Goal: Information Seeking & Learning: Learn about a topic

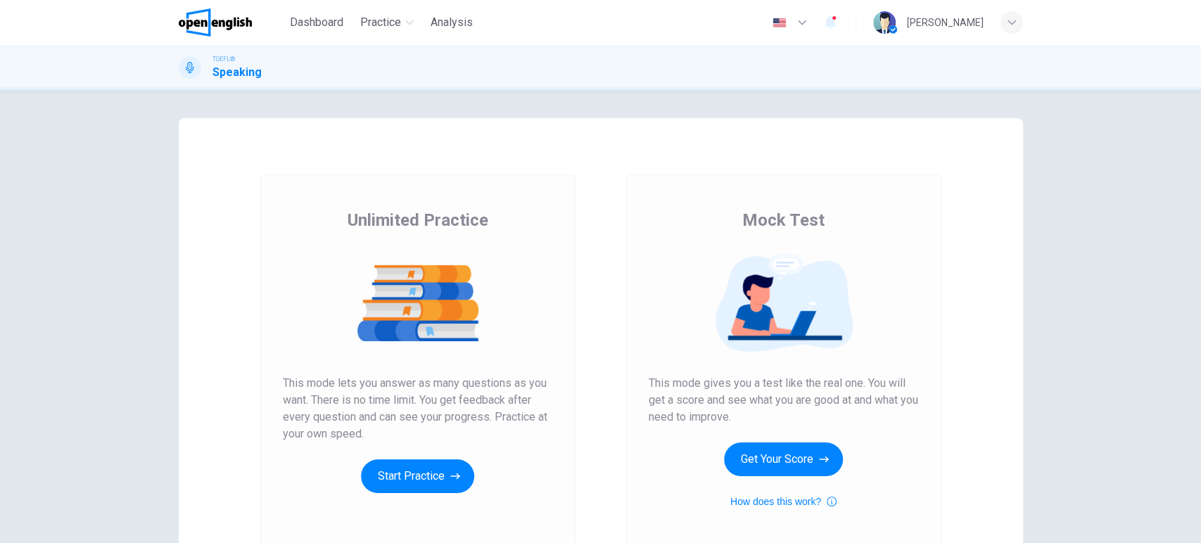
click at [485, 214] on div "Unlimited Practice This mode lets you answer as many questions as you want. The…" at bounding box center [418, 351] width 270 height 284
click at [528, 171] on div "Unlimited Practice Mock Test Unlimited Practice This mode lets you answer as ma…" at bounding box center [601, 362] width 844 height 489
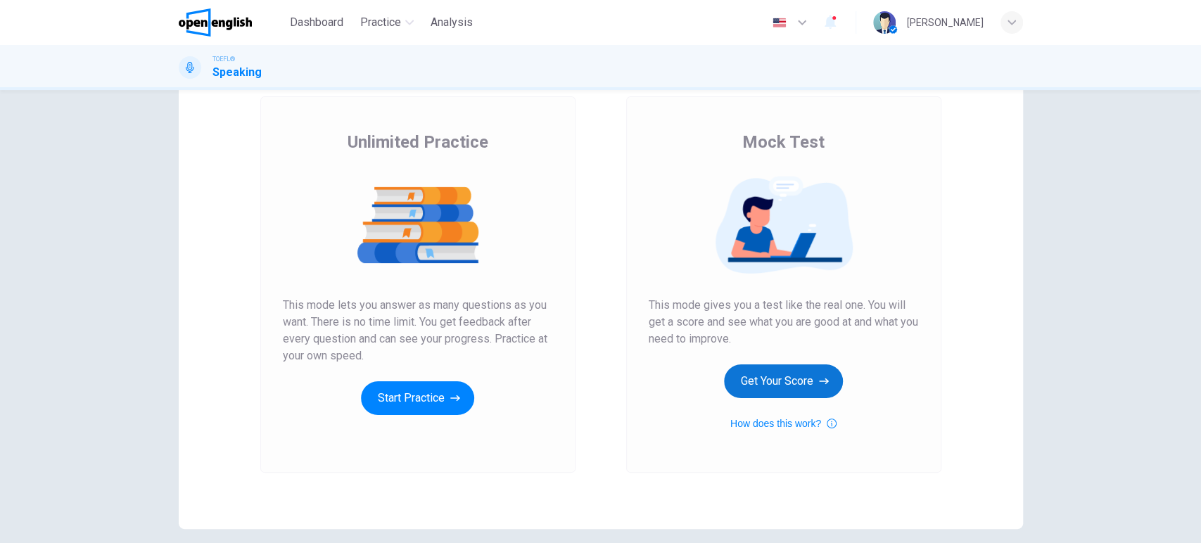
click at [791, 381] on button "Get Your Score" at bounding box center [783, 381] width 119 height 34
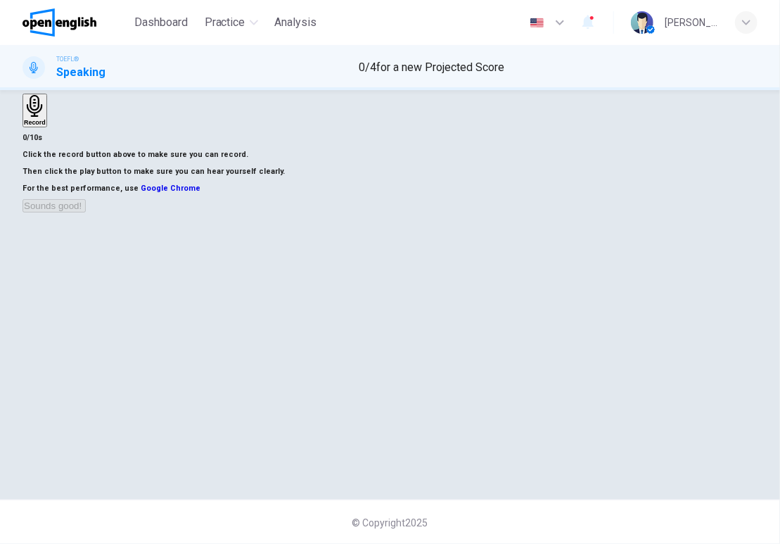
scroll to position [0, 0]
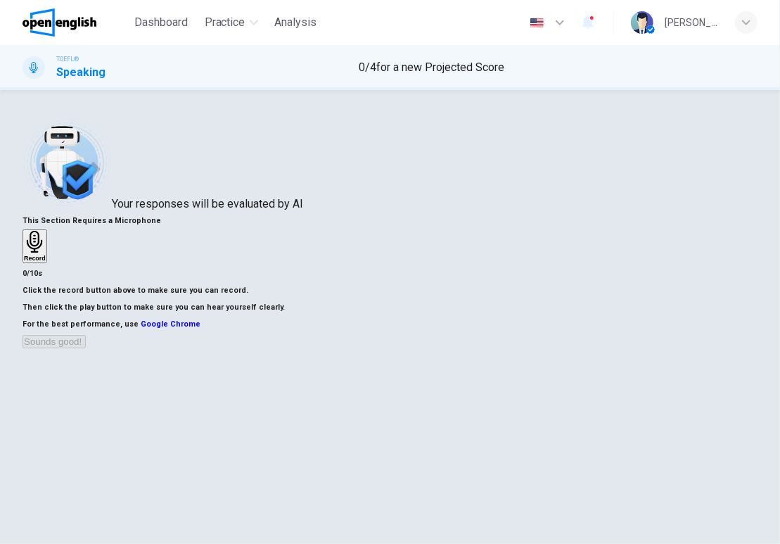
click at [46, 258] on h6 "Record" at bounding box center [35, 258] width 22 height 7
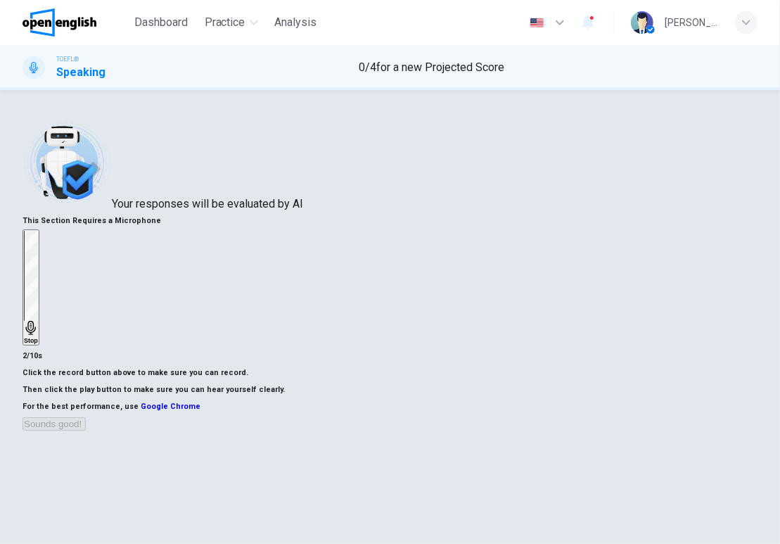
click at [38, 337] on h6 "Stop" at bounding box center [31, 340] width 14 height 7
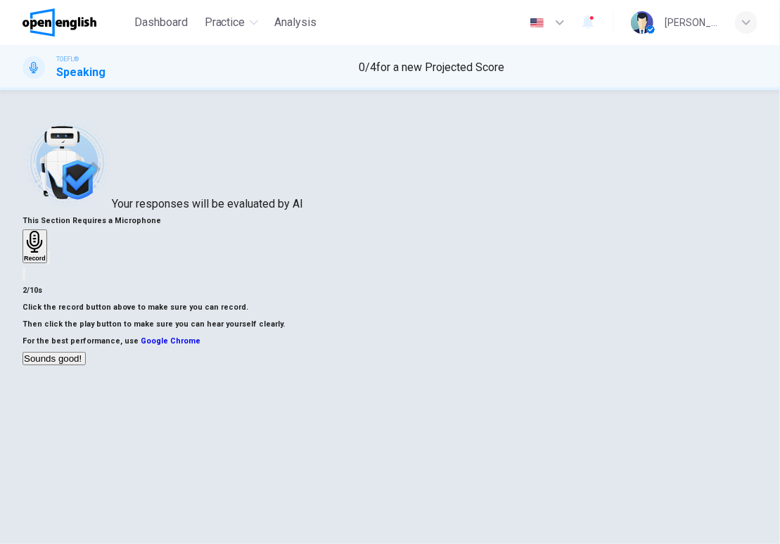
drag, startPoint x: 558, startPoint y: 511, endPoint x: 511, endPoint y: 60, distance: 452.6
click at [86, 365] on button "Sounds good!" at bounding box center [54, 358] width 63 height 13
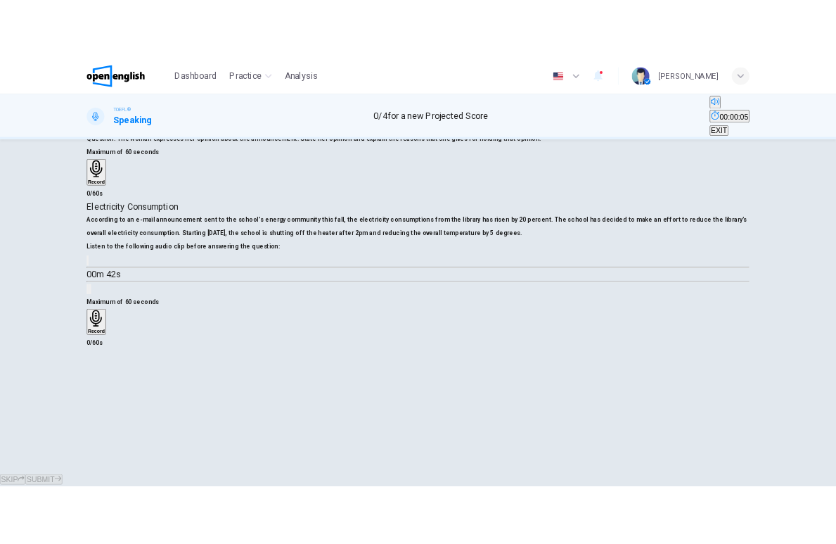
scroll to position [156, 0]
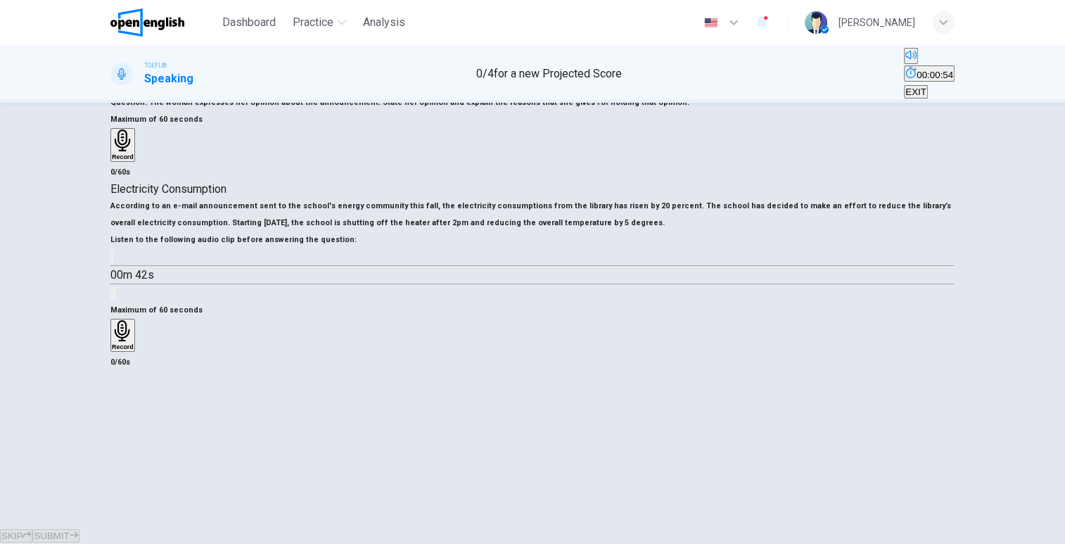
click at [637, 302] on div "Maximum of 60 seconds Record 0/60s" at bounding box center [532, 337] width 844 height 70
drag, startPoint x: 349, startPoint y: 265, endPoint x: 573, endPoint y: 274, distance: 223.9
click at [573, 274] on div "Electricity Consumption According to an e-mail announcement sent to the school'…" at bounding box center [532, 276] width 844 height 191
click at [128, 277] on icon "button" at bounding box center [120, 268] width 15 height 17
type input "*"
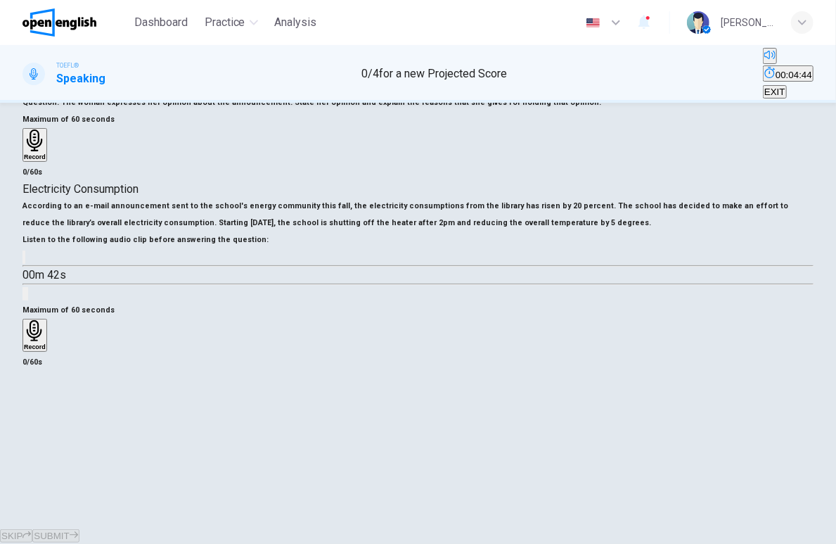
click at [42, 342] on icon "button" at bounding box center [34, 331] width 15 height 22
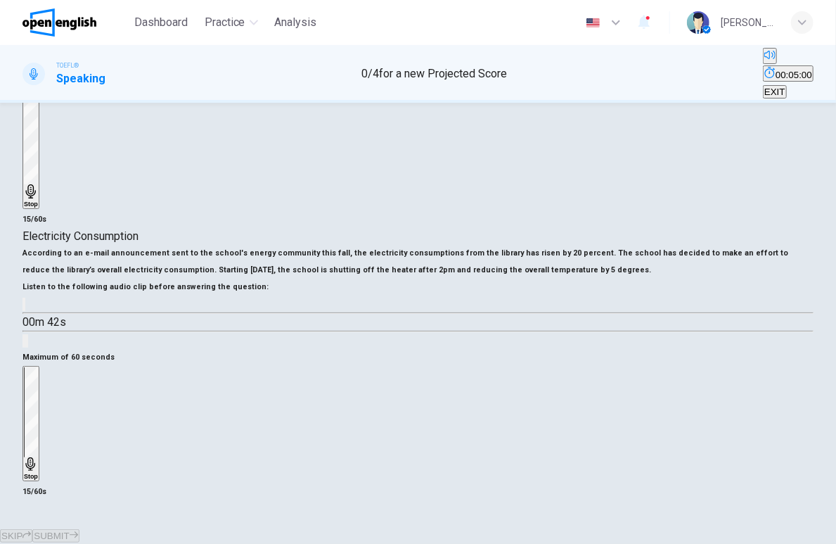
click at [35, 457] on icon "button" at bounding box center [30, 464] width 10 height 14
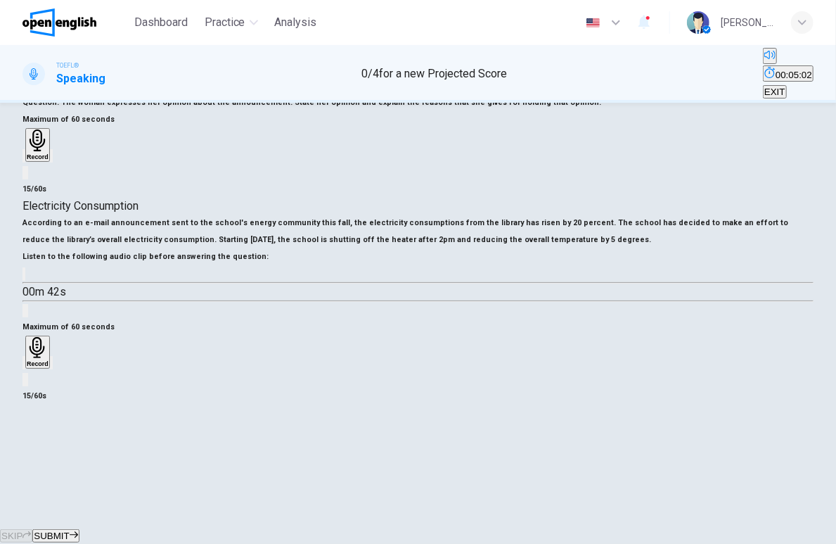
click at [24, 368] on div "button" at bounding box center [24, 362] width 0 height 11
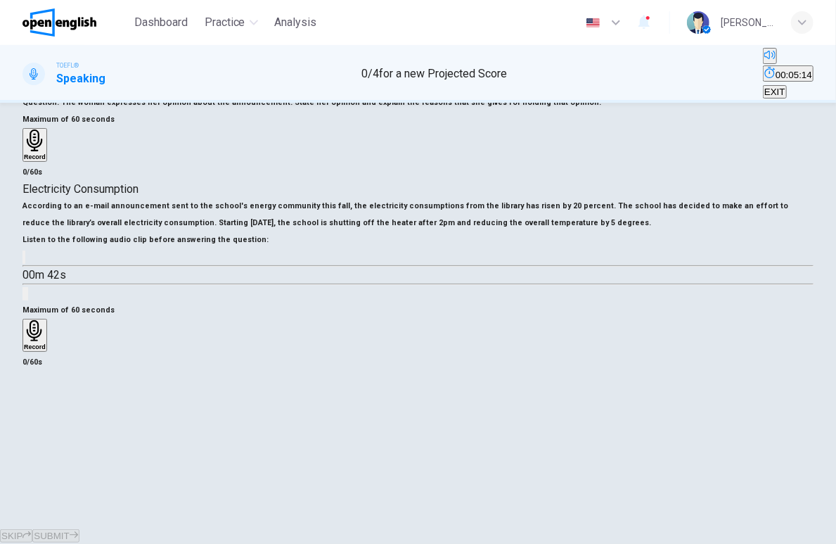
click at [46, 351] on div "Record" at bounding box center [35, 335] width 22 height 31
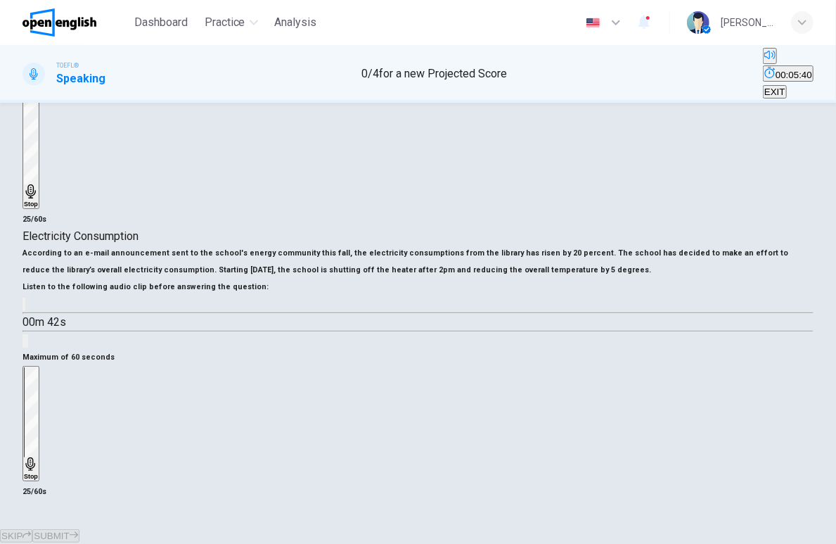
click at [38, 411] on div "Stop" at bounding box center [31, 423] width 14 height 113
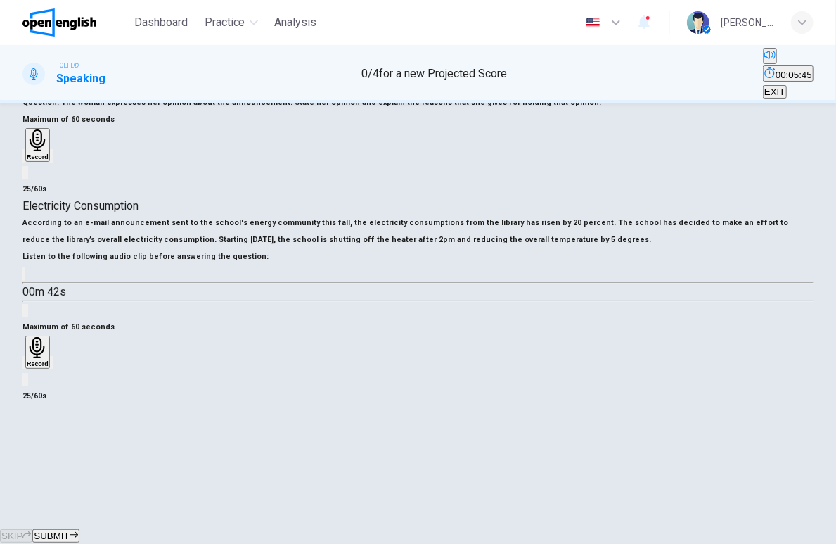
click at [24, 368] on div "button" at bounding box center [24, 362] width 0 height 11
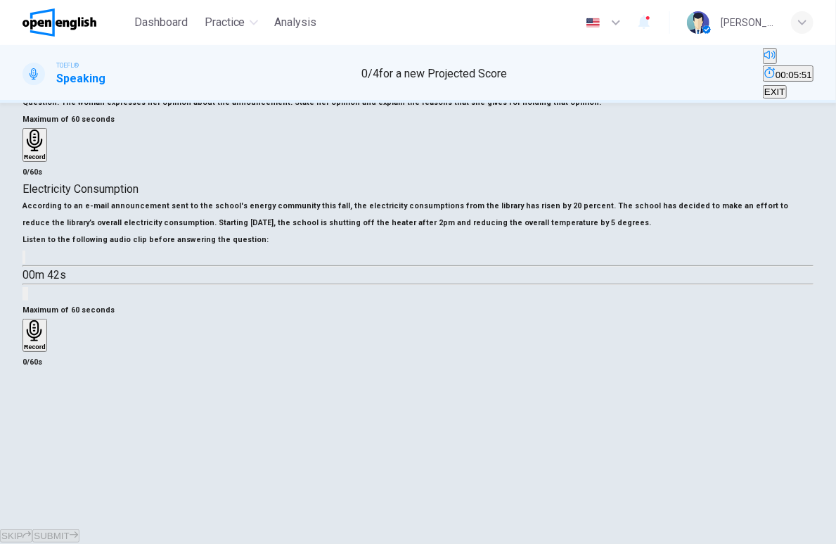
click at [46, 351] on div "Record" at bounding box center [35, 335] width 22 height 31
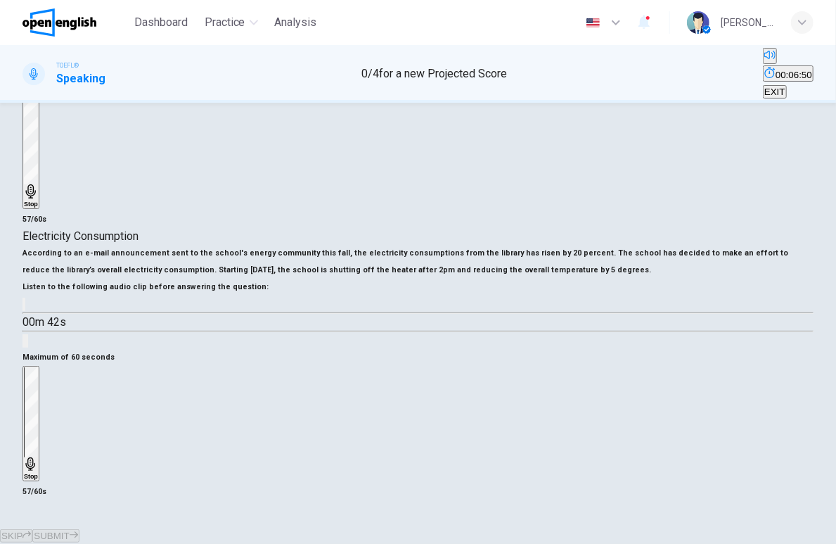
click at [619, 359] on h6 "Maximum of 60 seconds" at bounding box center [418, 357] width 791 height 17
click at [38, 457] on icon "button" at bounding box center [31, 464] width 14 height 14
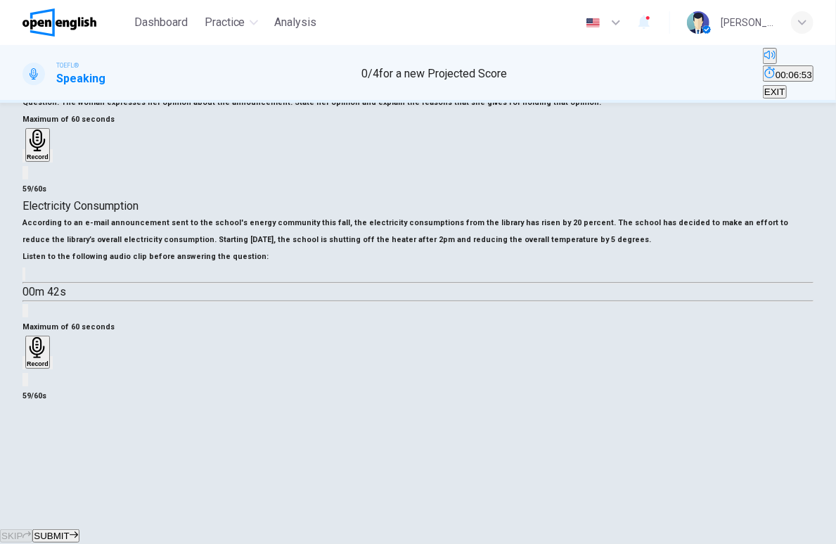
scroll to position [312, 0]
click at [79, 529] on button "SUBMIT" at bounding box center [55, 535] width 46 height 13
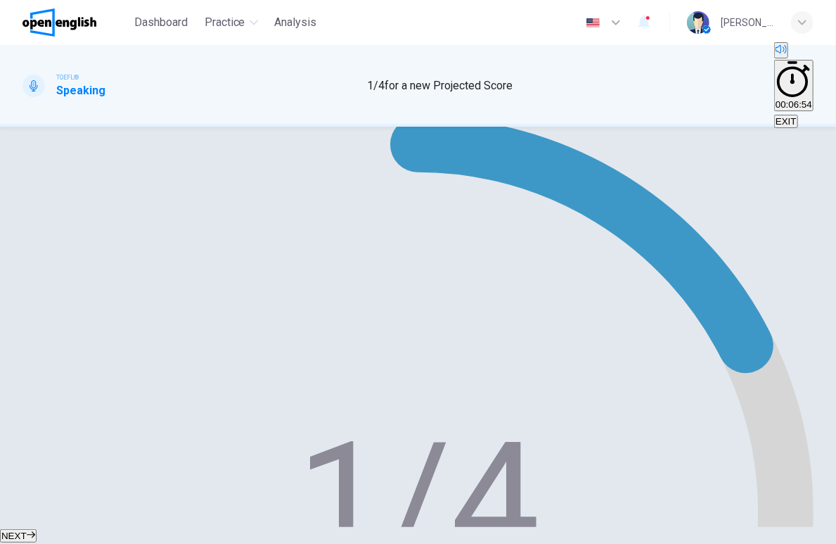
scroll to position [0, 0]
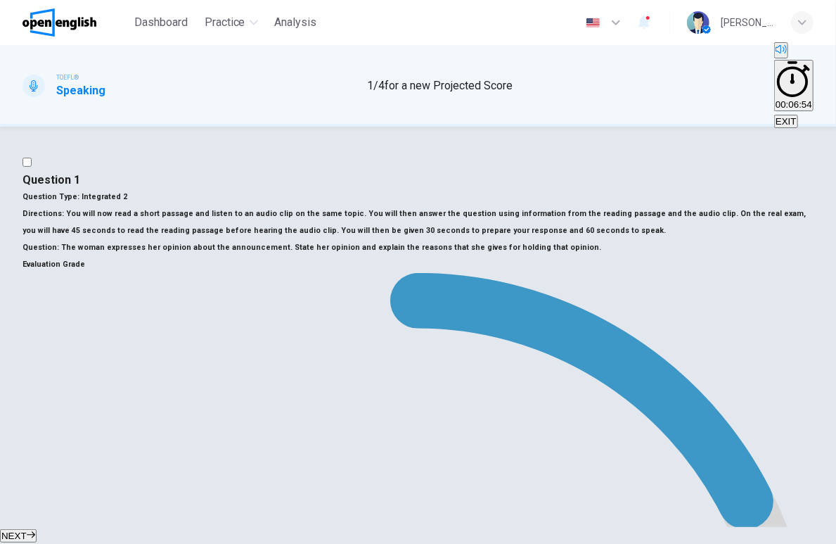
drag, startPoint x: 127, startPoint y: 281, endPoint x: 495, endPoint y: 282, distance: 367.9
click at [495, 252] on span "The woman expresses her opinion about the announcement. State her opinion and e…" at bounding box center [331, 247] width 540 height 9
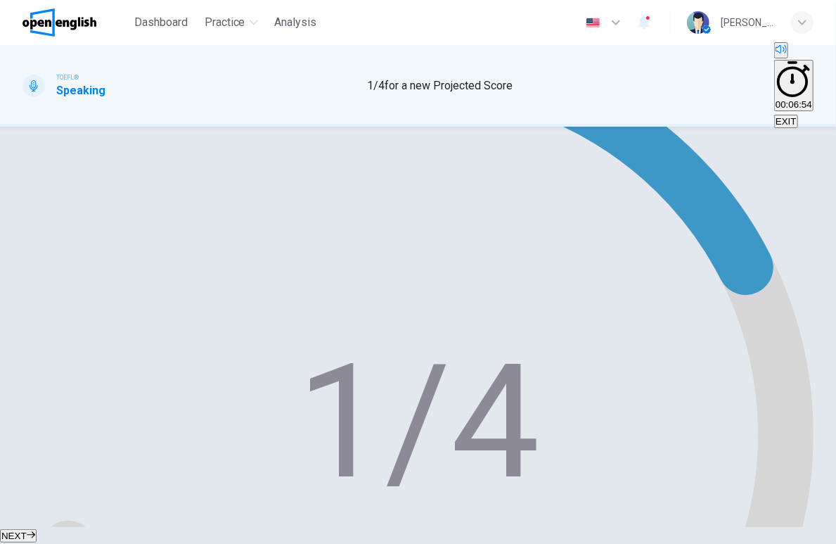
scroll to position [312, 0]
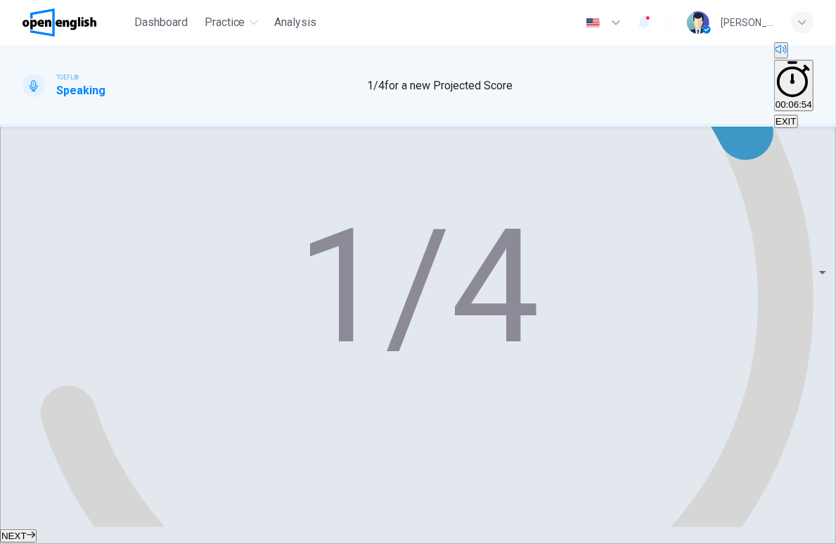
scroll to position [0, 0]
click at [743, 191] on body "This site uses cookies, as explained in our Privacy Policy . If you agree to th…" at bounding box center [418, 272] width 836 height 544
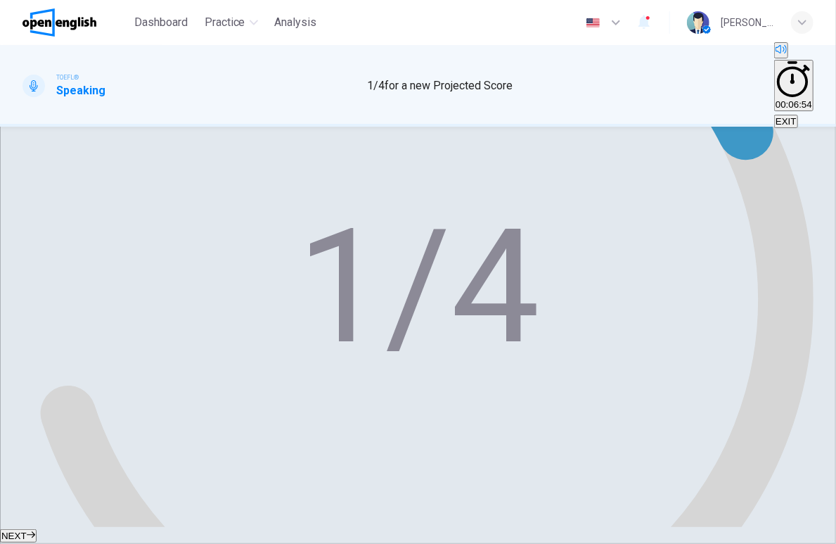
type input "**"
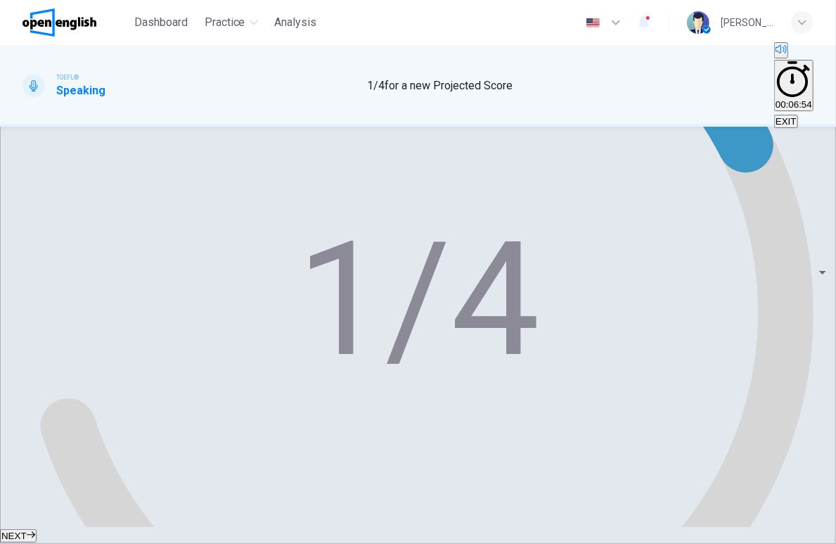
drag, startPoint x: 566, startPoint y: 344, endPoint x: 736, endPoint y: 344, distance: 170.2
drag, startPoint x: 673, startPoint y: 338, endPoint x: 833, endPoint y: 363, distance: 161.7
click at [833, 363] on div "Question 1 Question Type : Integrated 2 Directions : You will now read a short …" at bounding box center [418, 327] width 836 height 400
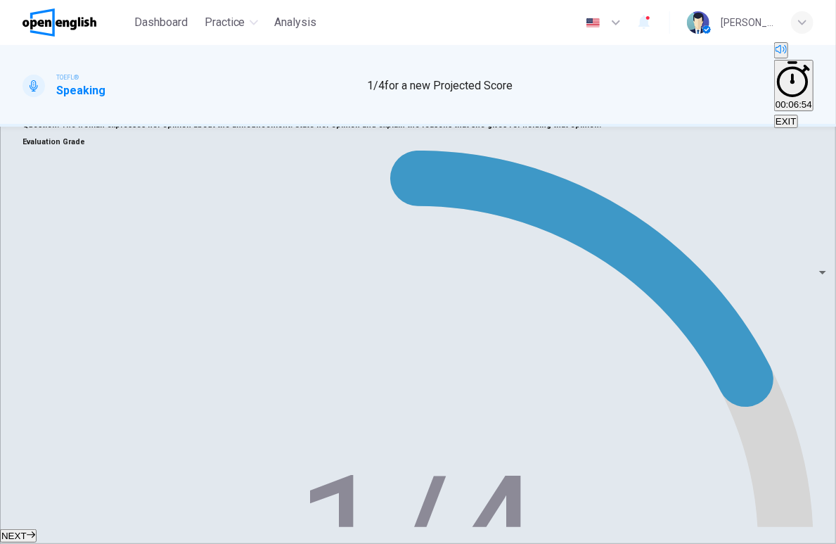
scroll to position [0, 0]
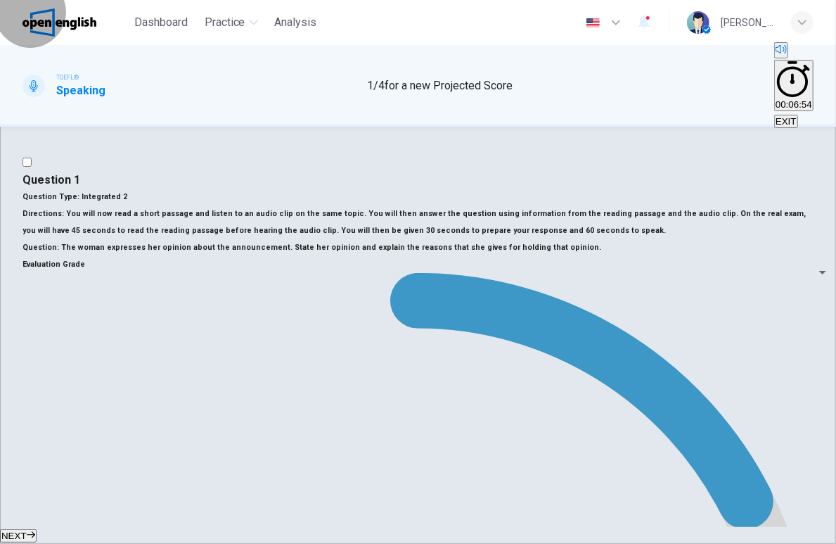
click at [797, 116] on span "EXIT" at bounding box center [786, 121] width 21 height 11
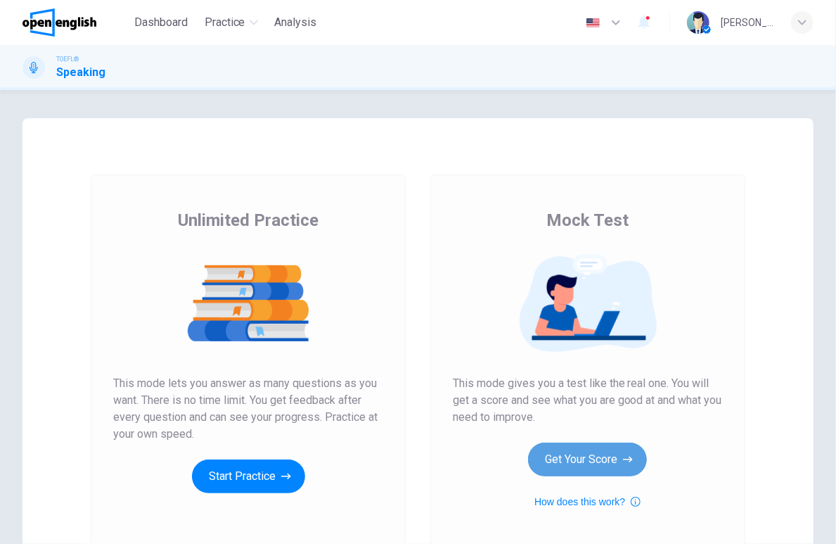
click at [572, 450] on button "Get Your Score" at bounding box center [587, 459] width 119 height 34
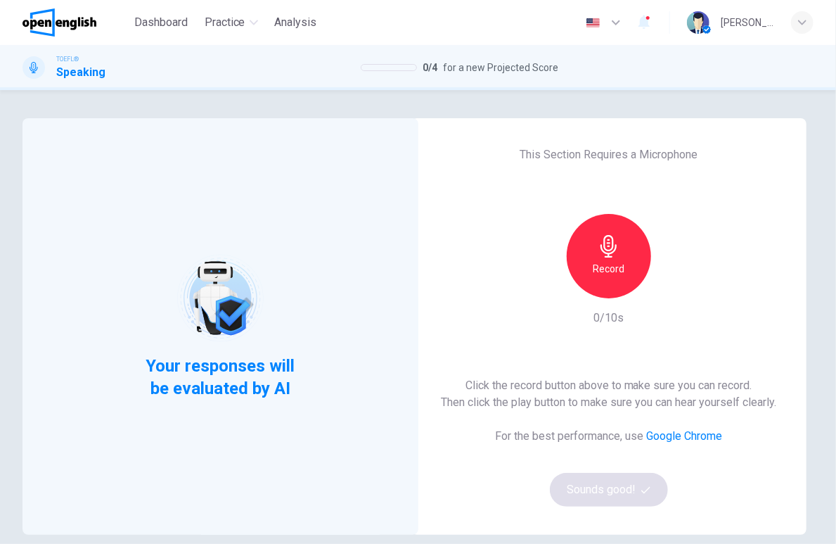
click at [615, 264] on h6 "Record" at bounding box center [609, 268] width 32 height 17
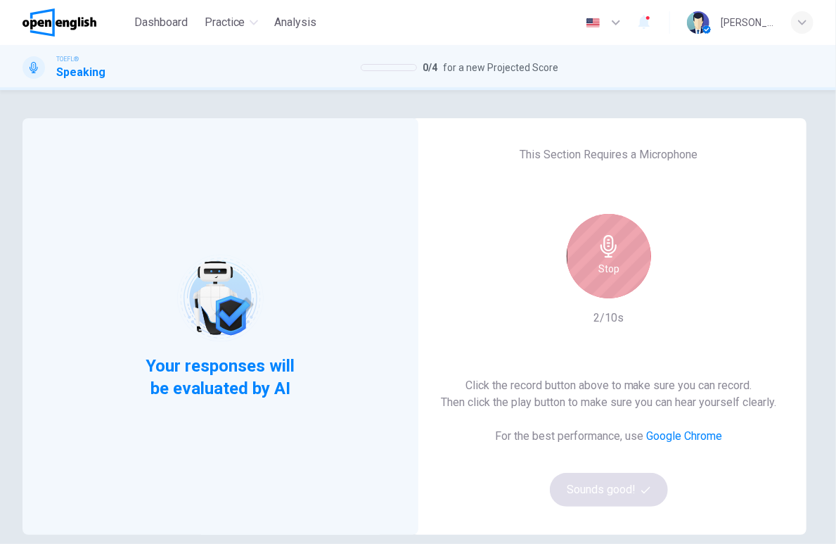
click at [613, 247] on icon "button" at bounding box center [609, 246] width 23 height 23
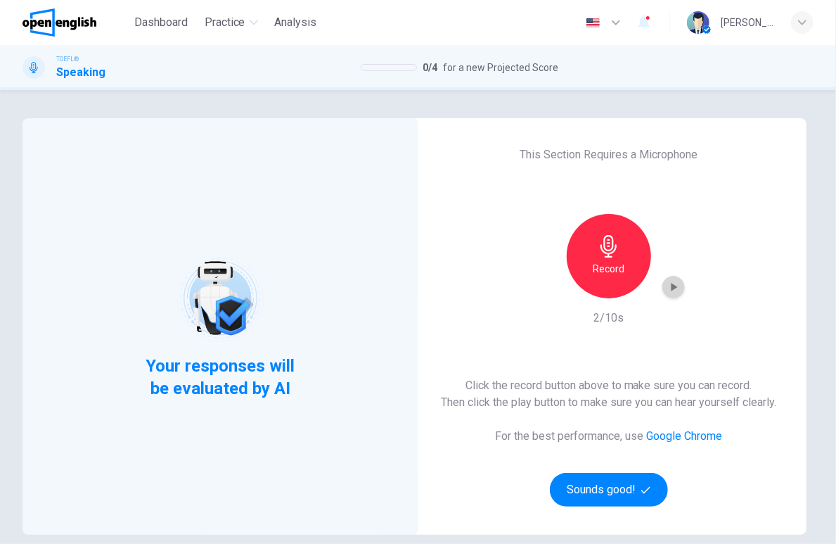
click at [667, 280] on icon "button" at bounding box center [674, 287] width 14 height 14
click at [608, 490] on button "Sounds good!" at bounding box center [609, 490] width 118 height 34
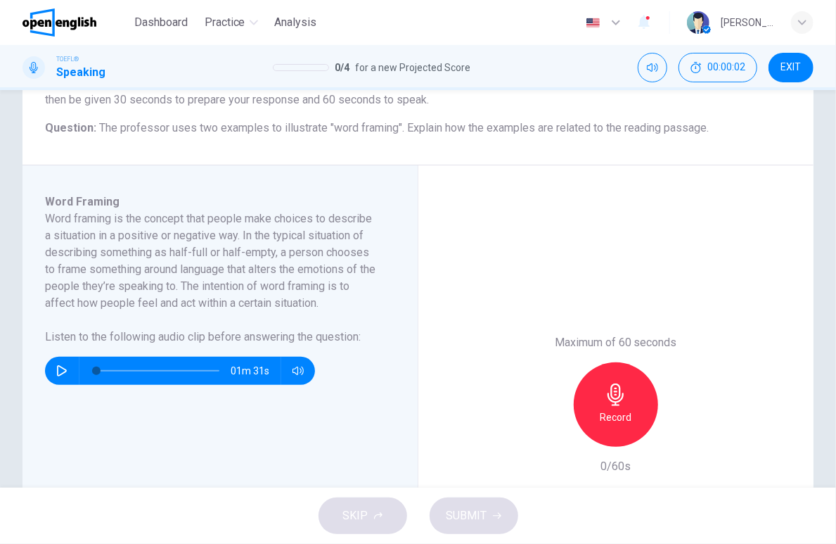
scroll to position [78, 0]
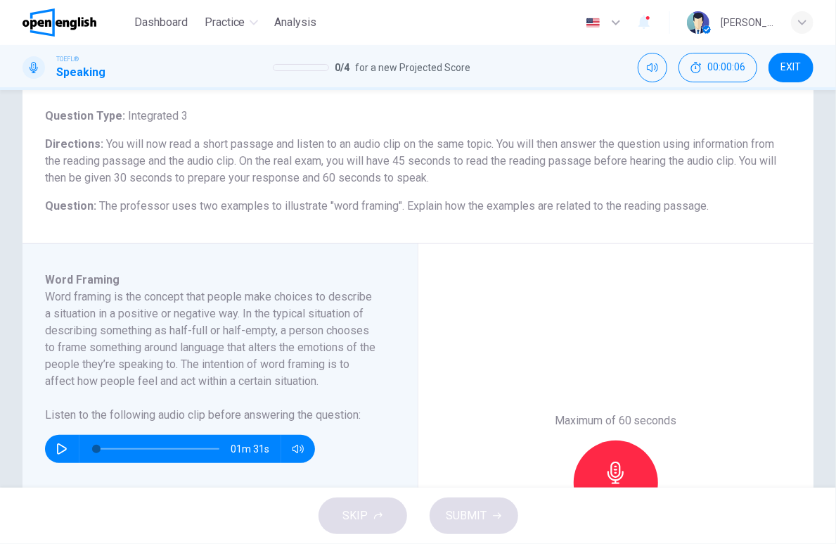
drag, startPoint x: 113, startPoint y: 144, endPoint x: 236, endPoint y: 145, distance: 123.8
click at [236, 145] on span "You will now read a short passage and listen to an audio clip on the same topic…" at bounding box center [411, 160] width 732 height 47
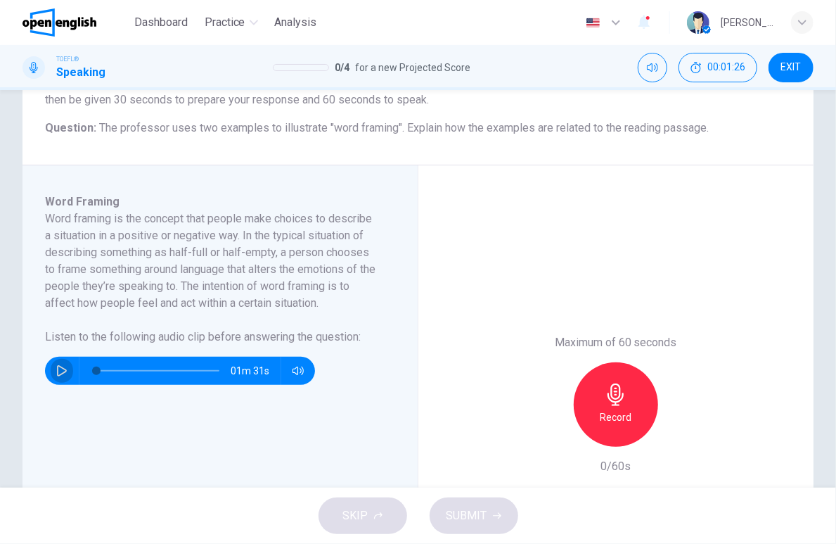
click at [55, 369] on button "button" at bounding box center [62, 371] width 23 height 28
type input "*"
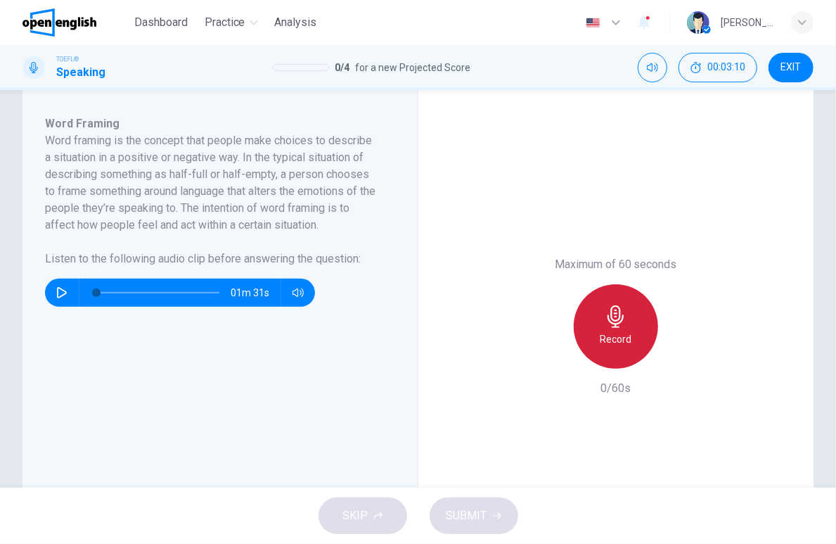
click at [613, 321] on icon "button" at bounding box center [616, 316] width 16 height 23
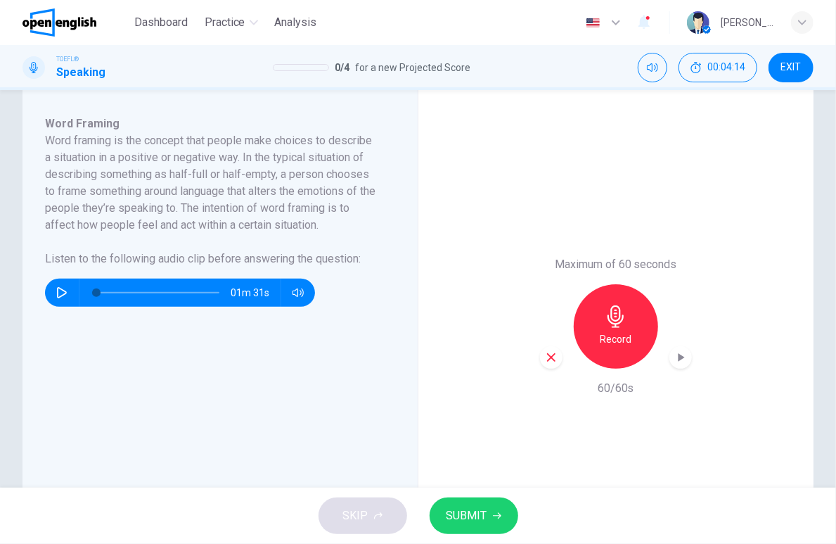
click at [472, 506] on span "SUBMIT" at bounding box center [467, 516] width 41 height 20
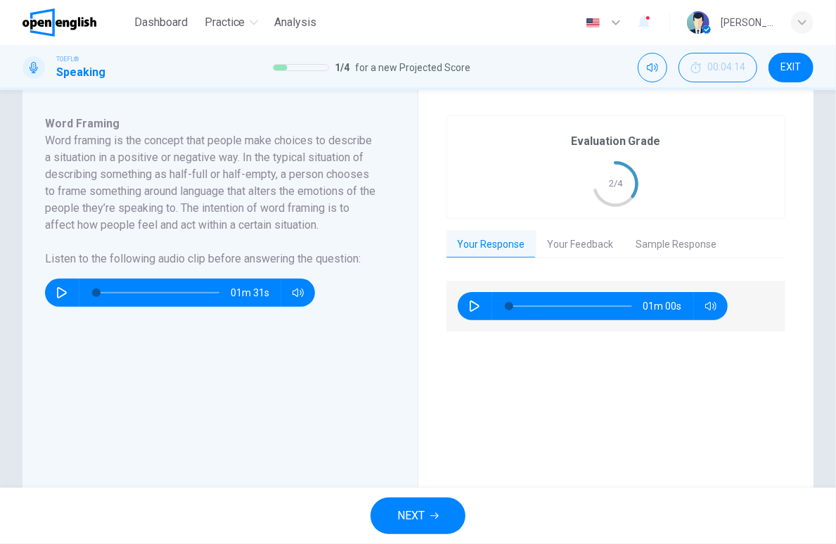
click at [407, 489] on div "NEXT" at bounding box center [418, 515] width 836 height 56
click at [397, 505] on button "NEXT" at bounding box center [418, 515] width 95 height 37
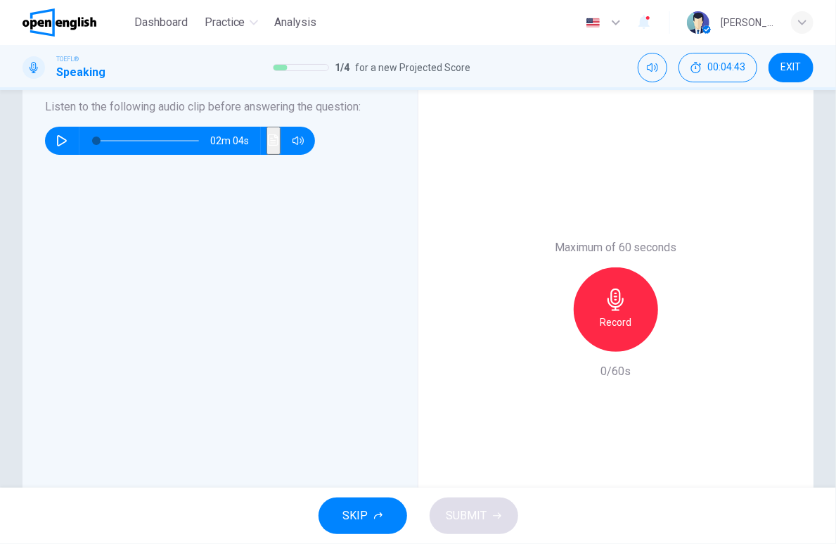
scroll to position [156, 0]
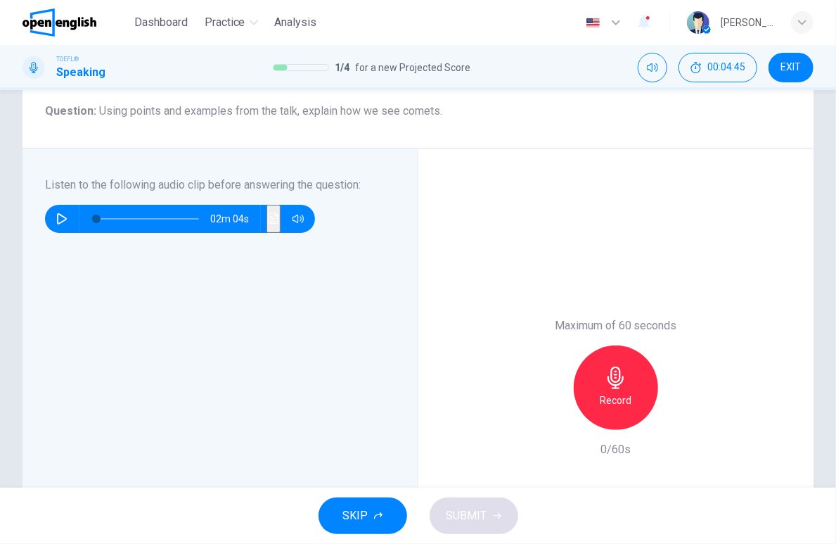
click at [65, 219] on icon "button" at bounding box center [62, 218] width 10 height 11
type input "*"
click at [605, 376] on icon "button" at bounding box center [616, 377] width 23 height 23
click at [478, 516] on span "SUBMIT" at bounding box center [467, 516] width 41 height 20
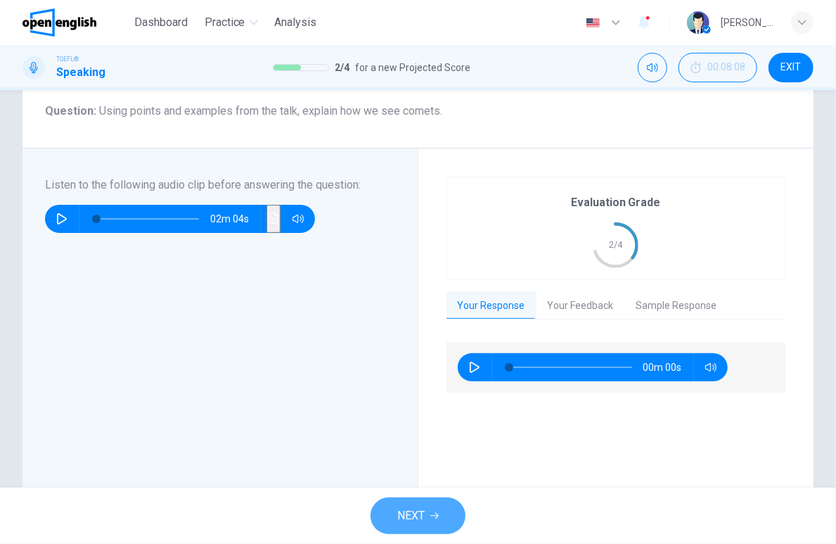
click at [418, 511] on span "NEXT" at bounding box center [410, 516] width 27 height 20
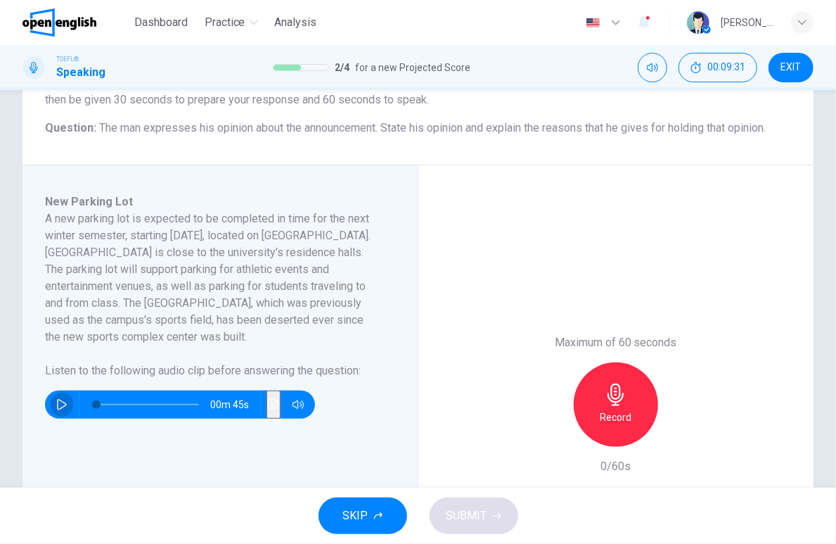
click at [60, 406] on icon "button" at bounding box center [61, 404] width 11 height 11
type input "*"
click at [606, 395] on icon "button" at bounding box center [616, 394] width 23 height 23
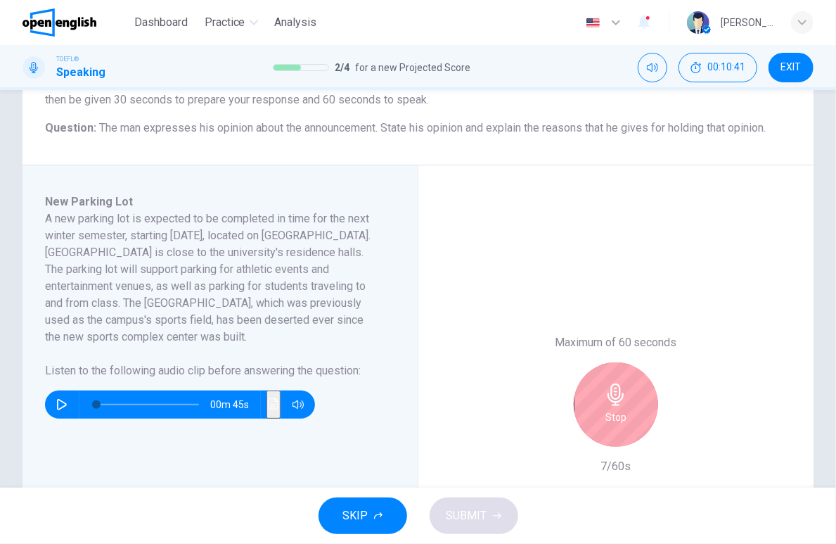
click at [606, 395] on icon "button" at bounding box center [616, 394] width 23 height 23
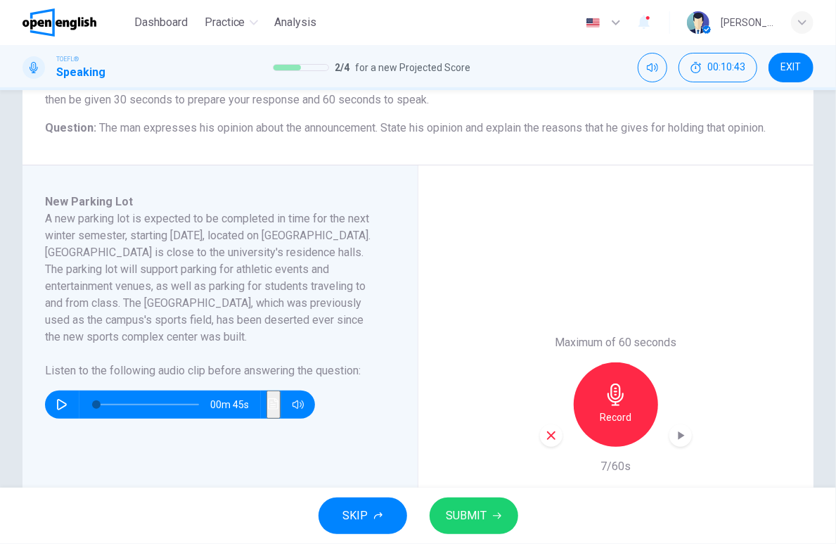
click at [547, 428] on div "button" at bounding box center [551, 435] width 23 height 23
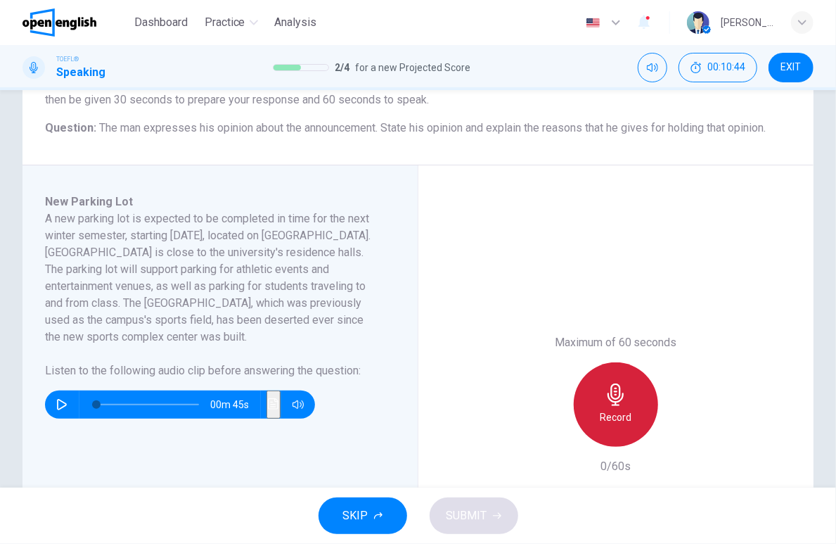
click at [611, 395] on icon "button" at bounding box center [616, 394] width 23 height 23
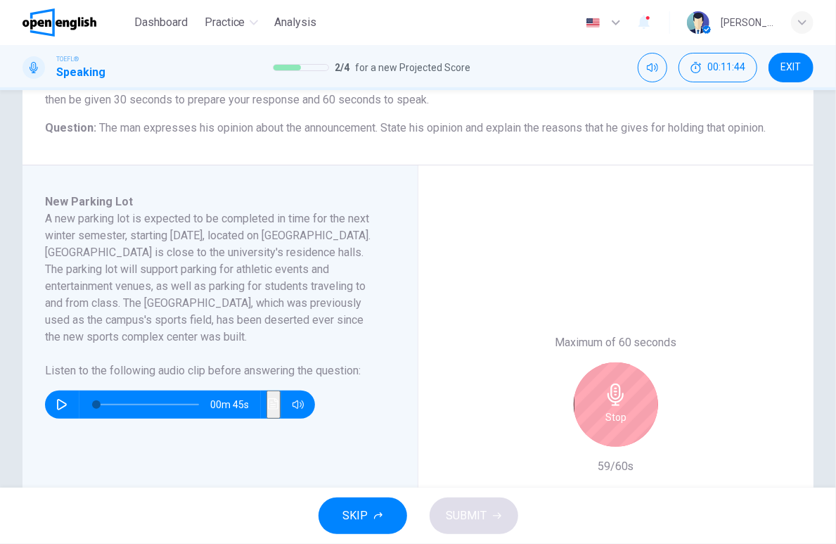
scroll to position [312, 0]
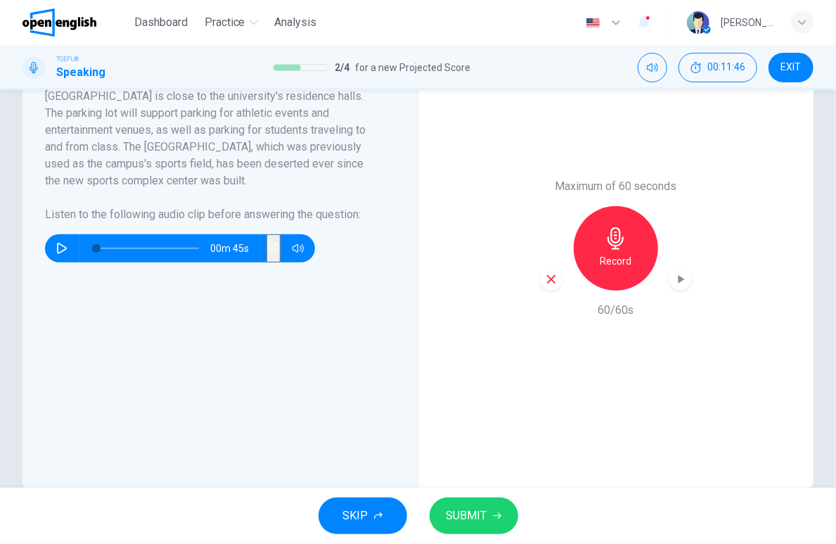
click at [496, 495] on div "SKIP SUBMIT" at bounding box center [418, 515] width 836 height 56
click at [484, 523] on span "SUBMIT" at bounding box center [467, 516] width 41 height 20
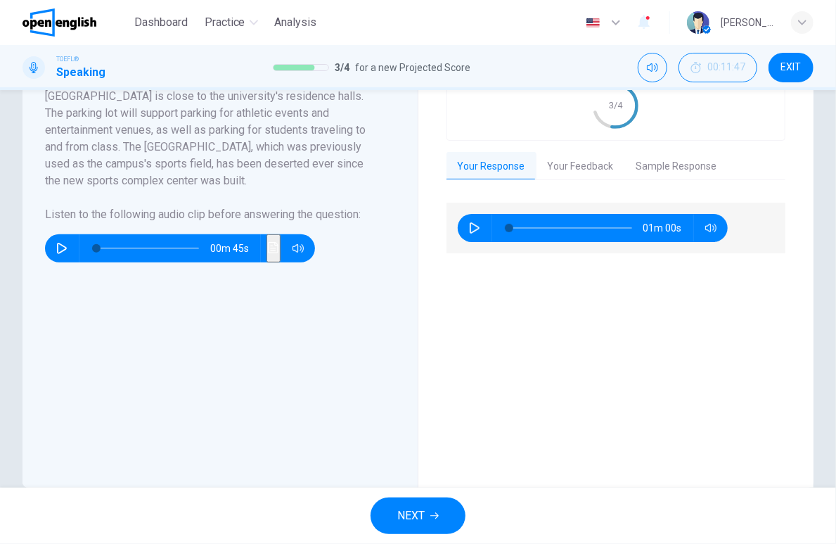
click at [428, 514] on button "NEXT" at bounding box center [418, 515] width 95 height 37
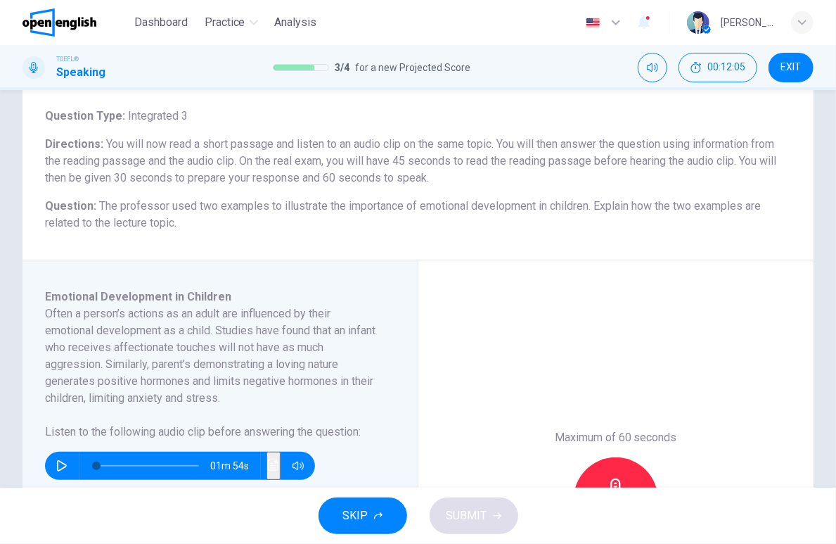
scroll to position [156, 0]
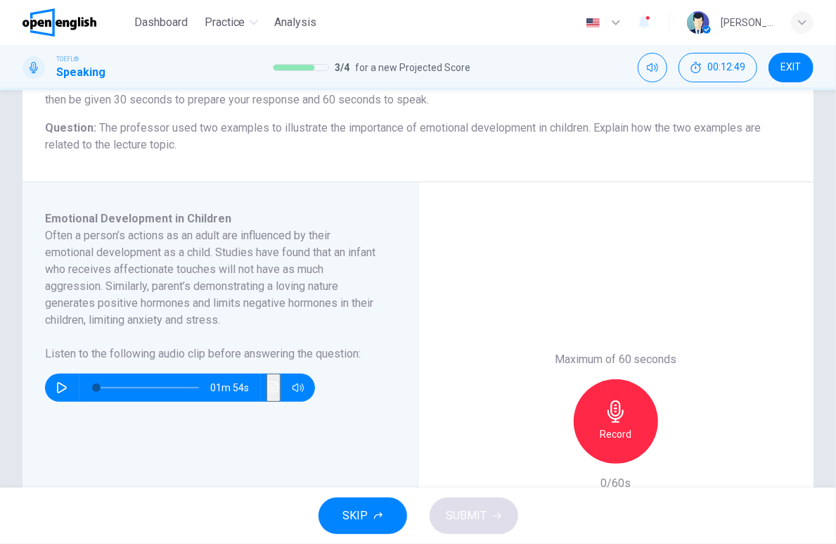
click at [56, 390] on button "button" at bounding box center [62, 387] width 23 height 28
type input "*"
click at [605, 403] on icon "button" at bounding box center [616, 411] width 23 height 23
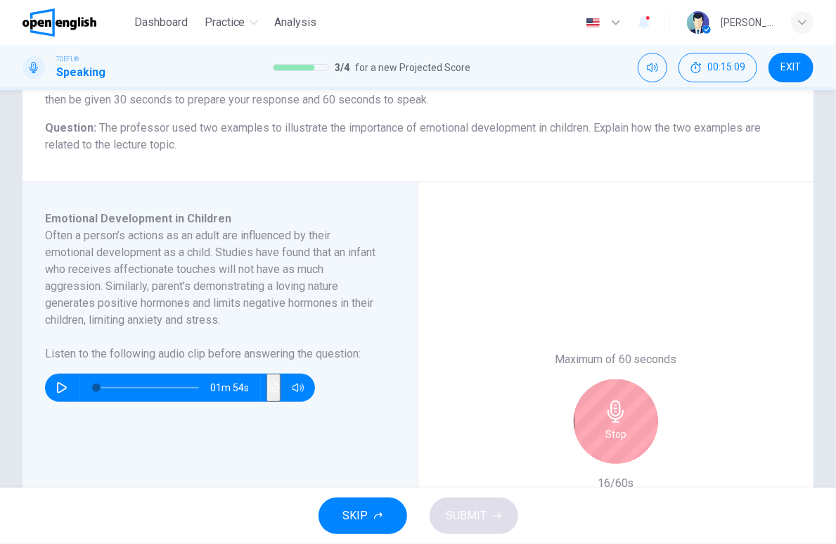
scroll to position [234, 0]
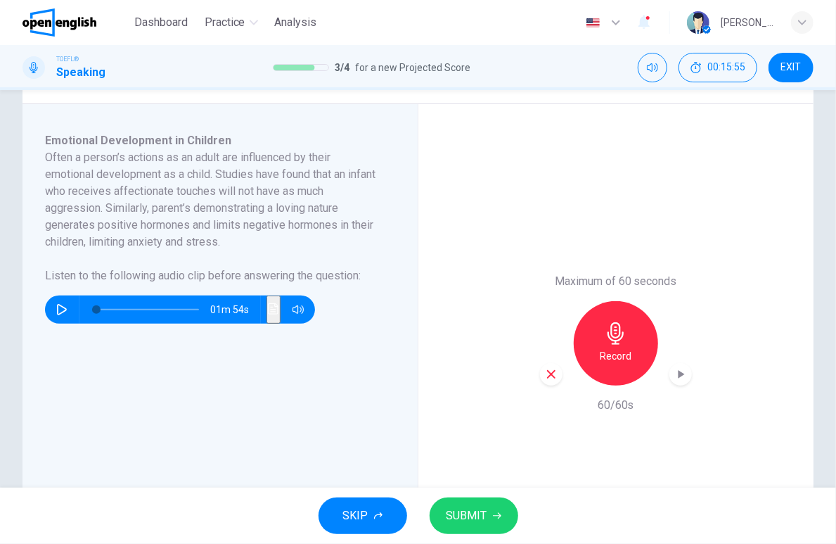
click at [488, 504] on button "SUBMIT" at bounding box center [474, 515] width 89 height 37
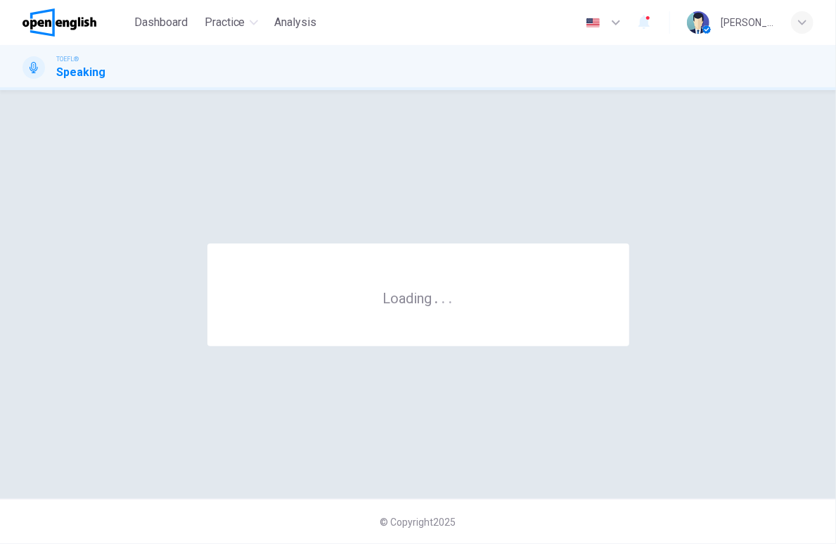
scroll to position [0, 0]
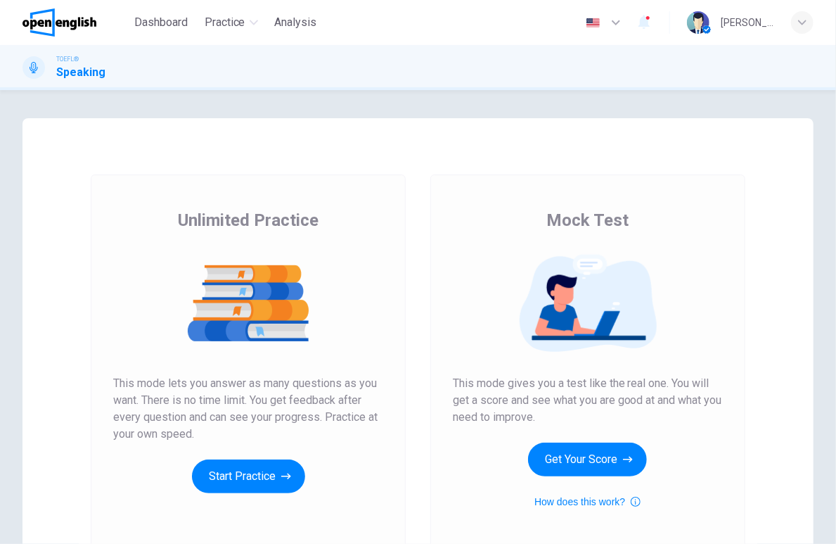
scroll to position [136, 0]
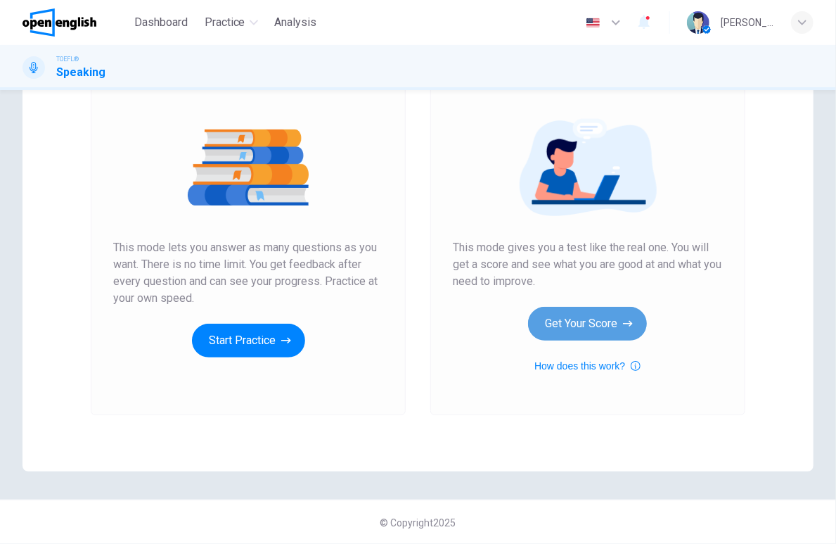
click at [617, 322] on button "Get Your Score" at bounding box center [587, 324] width 119 height 34
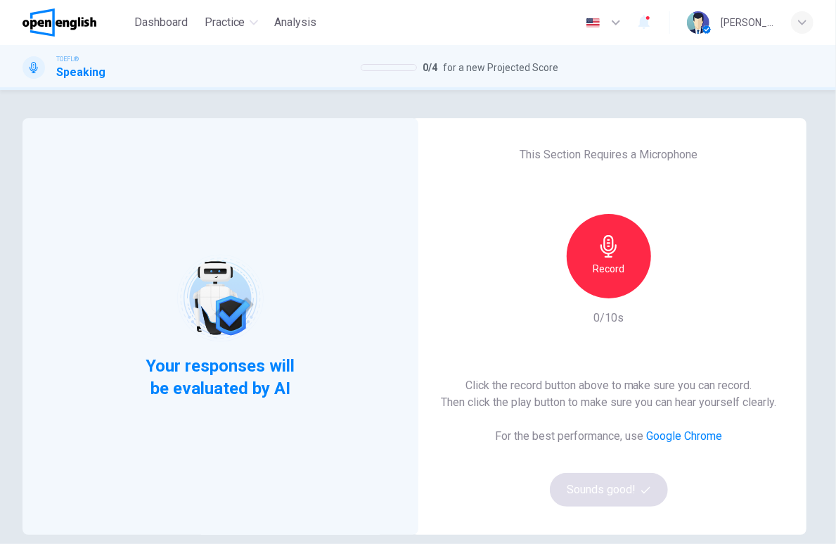
click at [615, 272] on h6 "Record" at bounding box center [609, 268] width 32 height 17
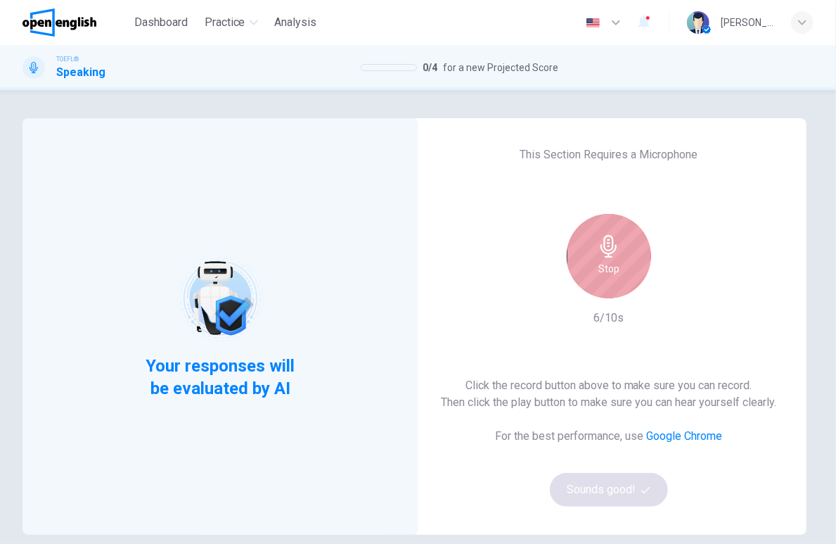
click at [615, 270] on div "Stop" at bounding box center [609, 256] width 84 height 84
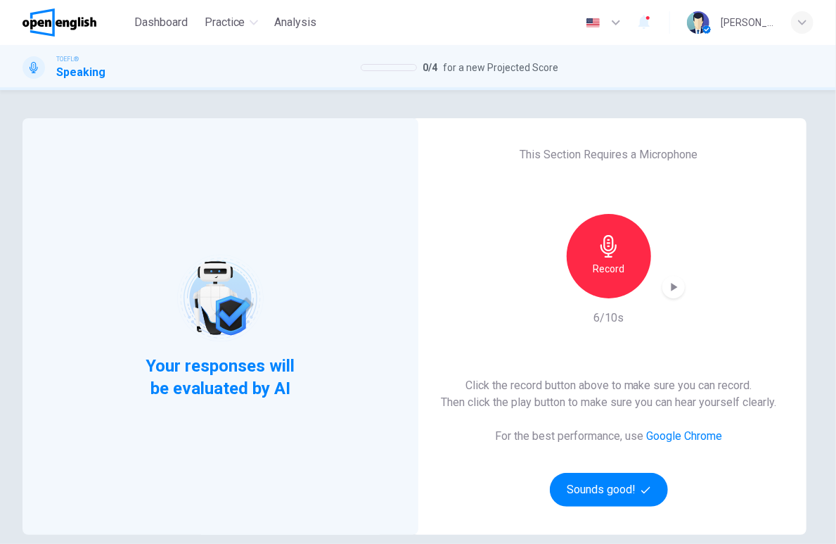
click at [671, 288] on icon "button" at bounding box center [674, 287] width 6 height 8
click at [611, 484] on button "Sounds good!" at bounding box center [609, 490] width 118 height 34
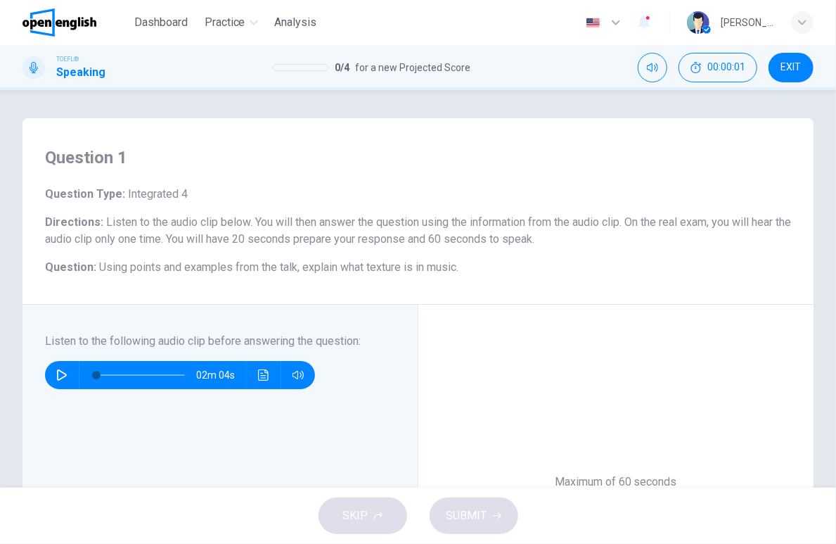
scroll to position [78, 0]
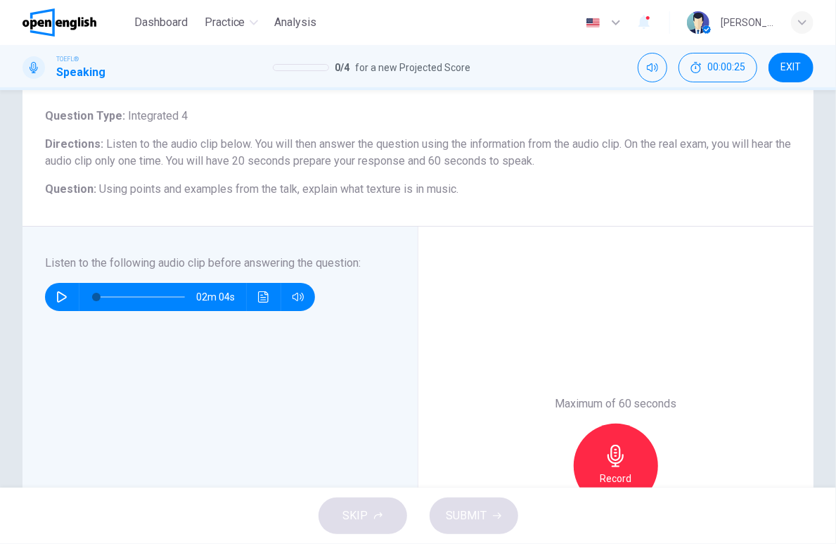
click at [61, 297] on icon "button" at bounding box center [61, 296] width 11 height 11
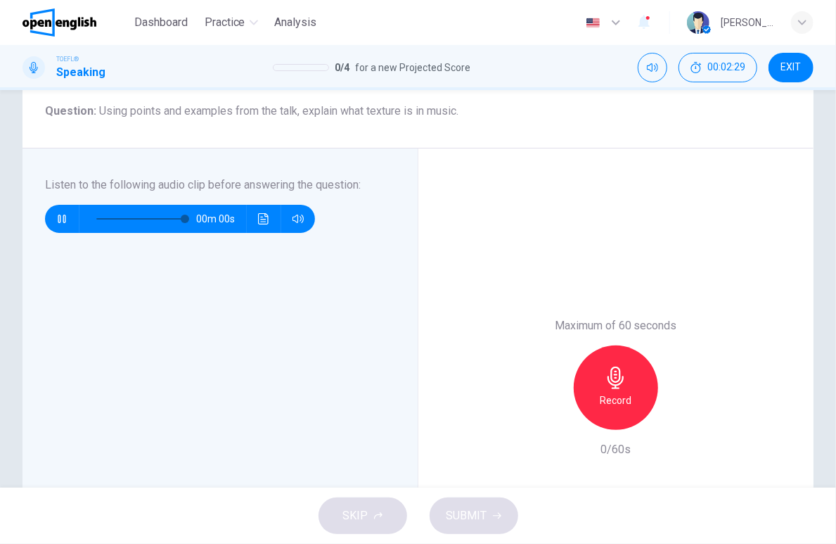
type input "*"
click at [612, 376] on icon "button" at bounding box center [616, 377] width 23 height 23
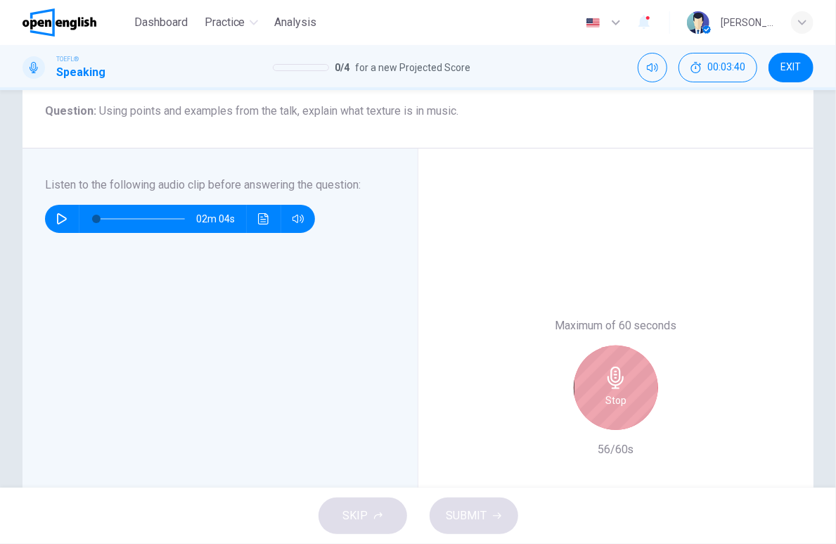
click at [615, 401] on h6 "Stop" at bounding box center [616, 400] width 21 height 17
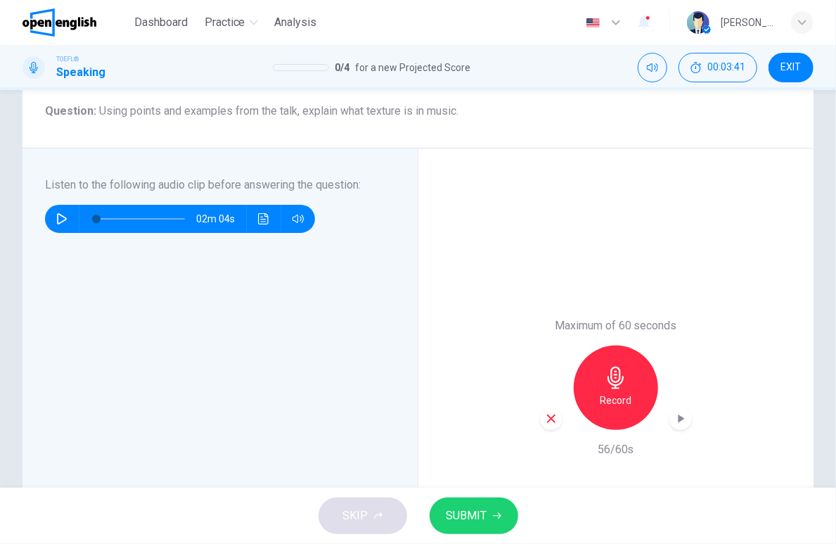
click at [459, 516] on span "SUBMIT" at bounding box center [467, 516] width 41 height 20
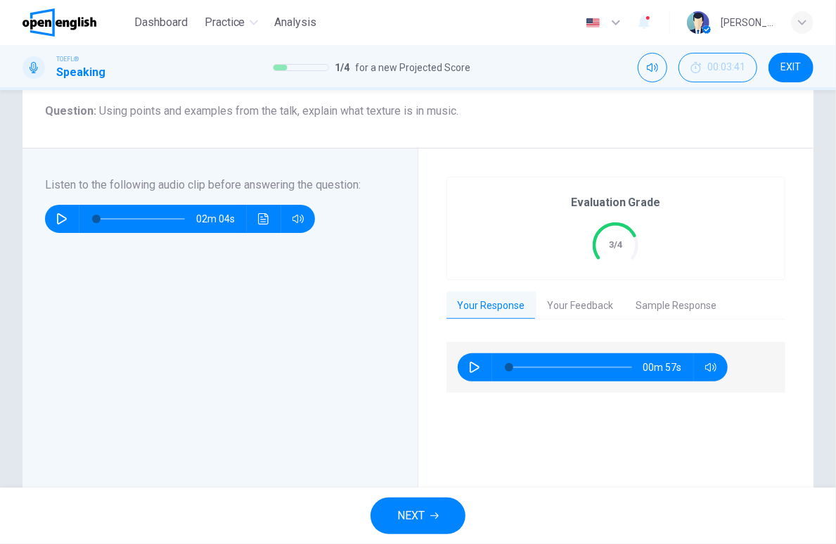
click at [584, 309] on button "Your Feedback" at bounding box center [581, 306] width 89 height 30
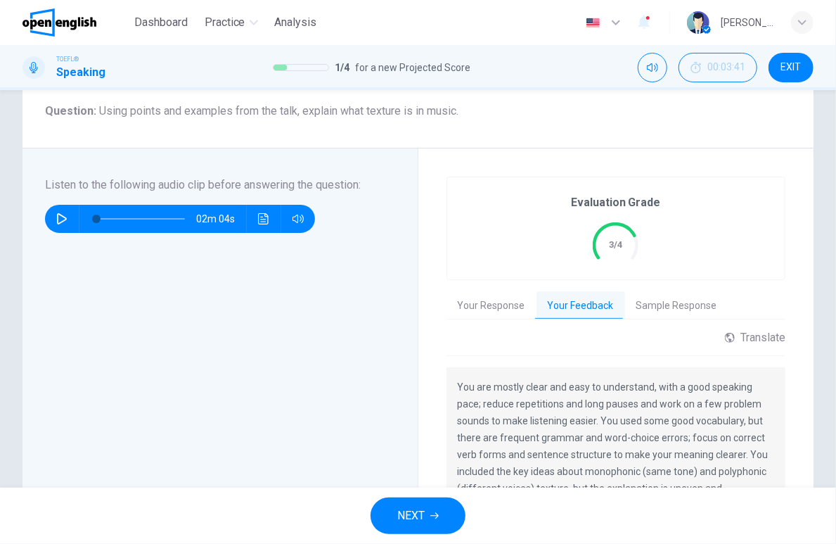
scroll to position [312, 0]
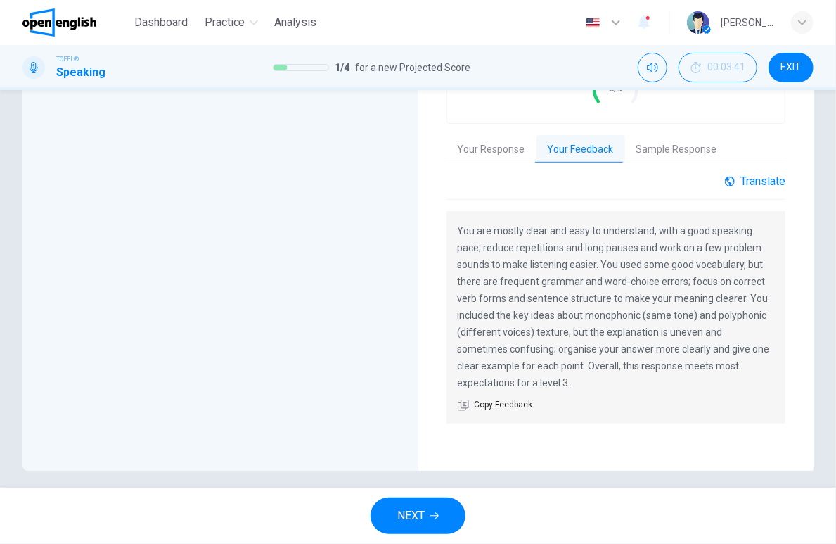
click at [748, 186] on div "Translate" at bounding box center [755, 180] width 60 height 13
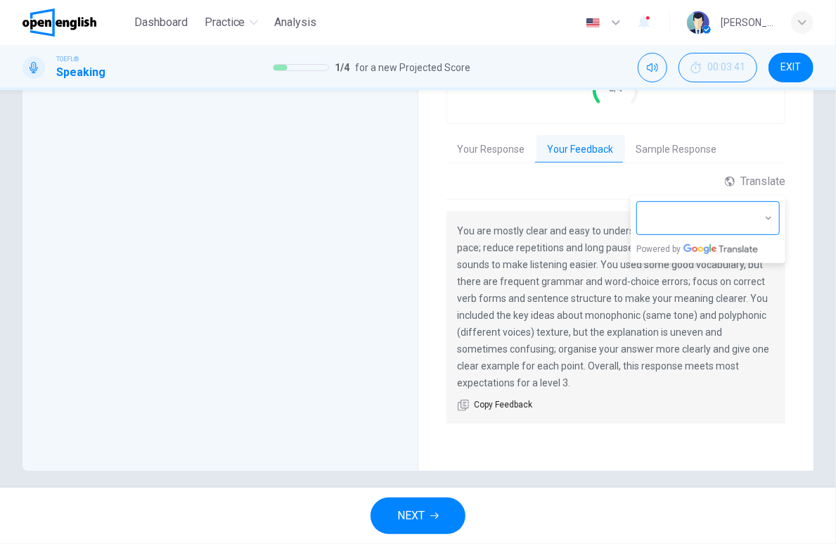
click at [733, 220] on body "This site uses cookies, as explained in our Privacy Policy . If you agree to th…" at bounding box center [418, 272] width 836 height 544
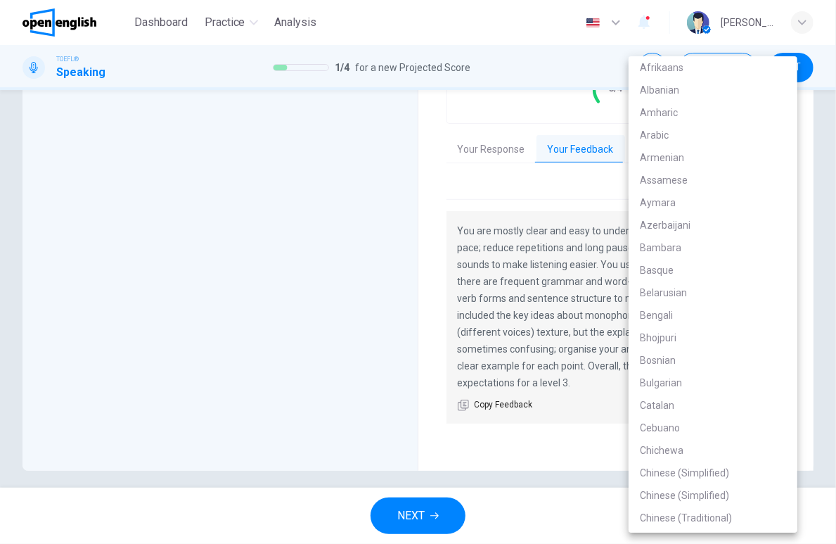
scroll to position [1889, 0]
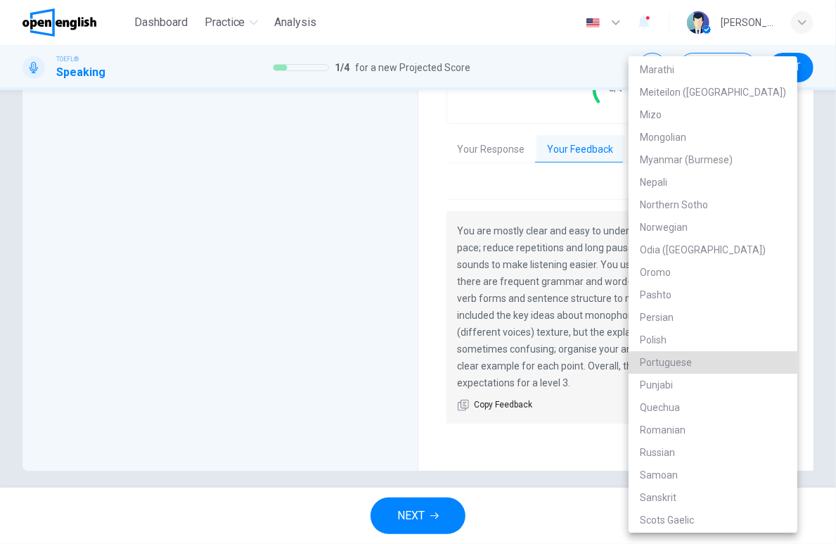
click at [716, 355] on li "Portuguese" at bounding box center [713, 362] width 169 height 23
type input "**"
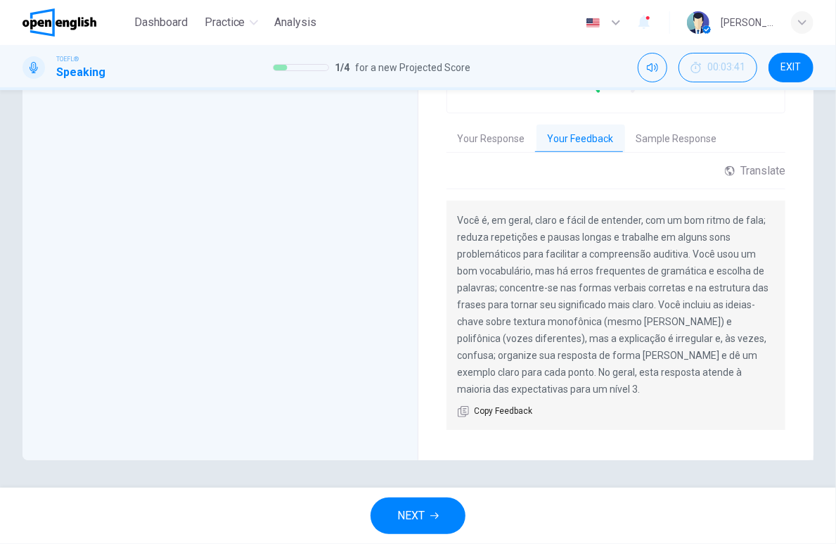
scroll to position [89, 0]
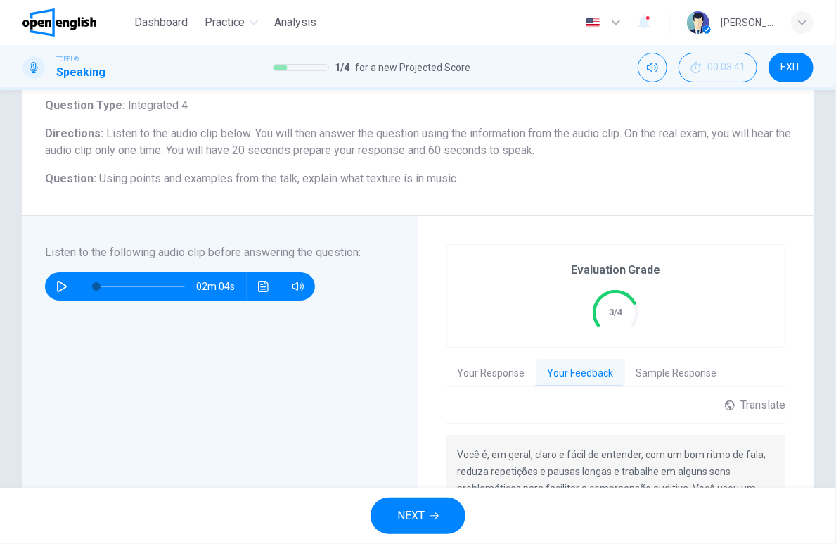
click at [422, 519] on span "NEXT" at bounding box center [410, 516] width 27 height 20
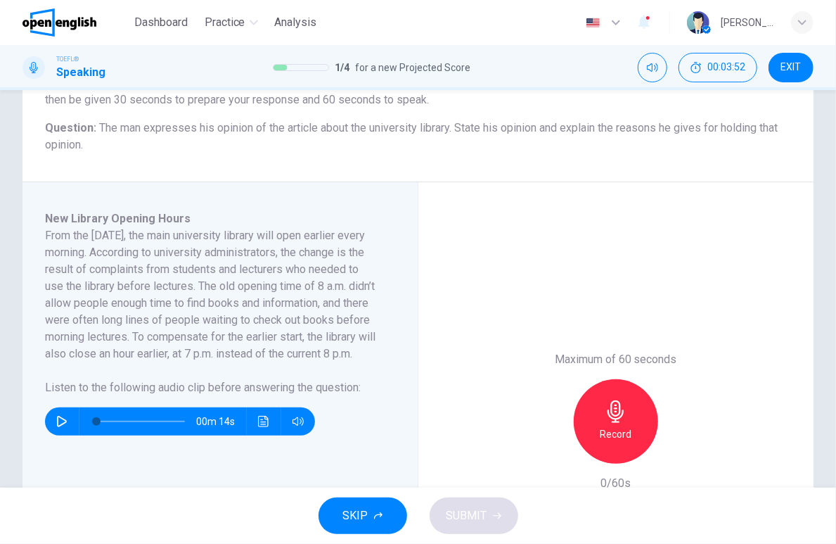
scroll to position [234, 0]
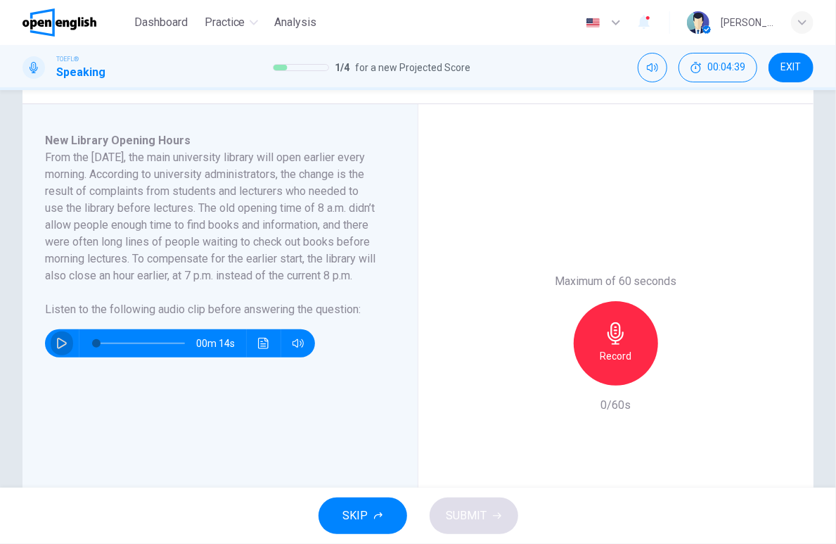
click at [58, 349] on icon "button" at bounding box center [62, 343] width 10 height 11
type input "*"
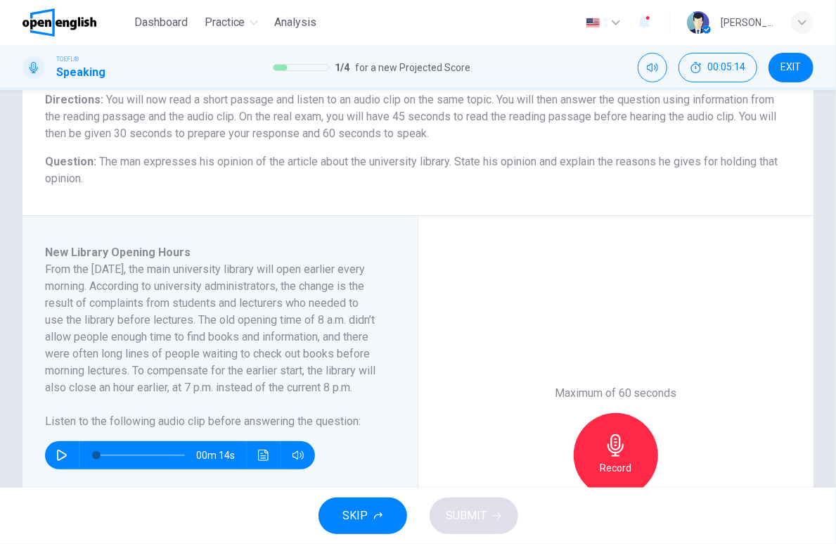
scroll to position [200, 0]
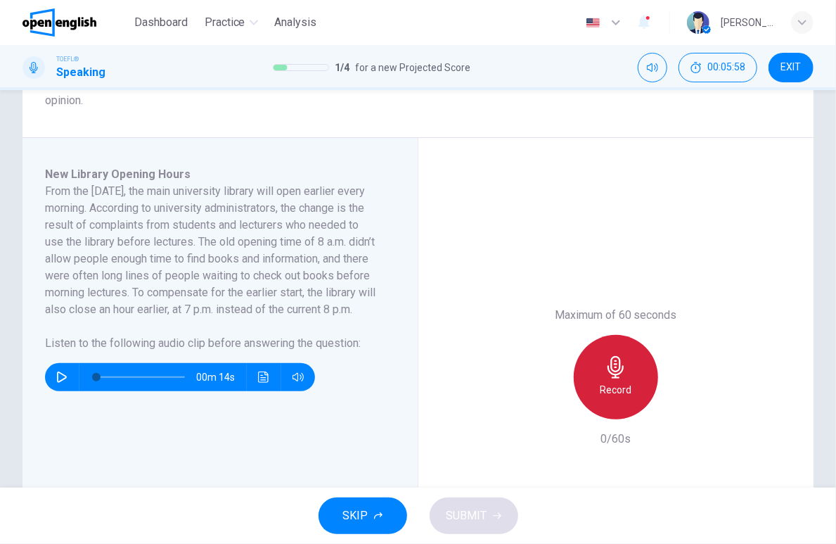
click at [595, 376] on div "Record" at bounding box center [616, 377] width 84 height 84
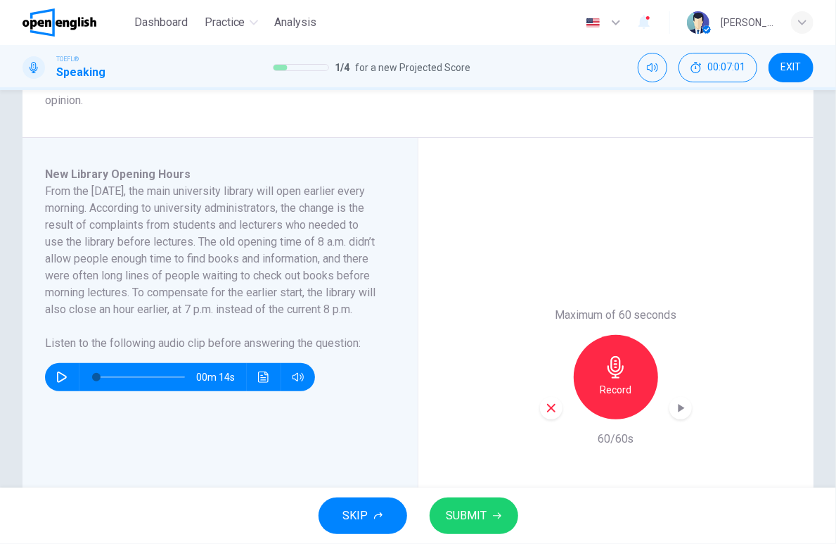
click at [488, 508] on button "SUBMIT" at bounding box center [474, 515] width 89 height 37
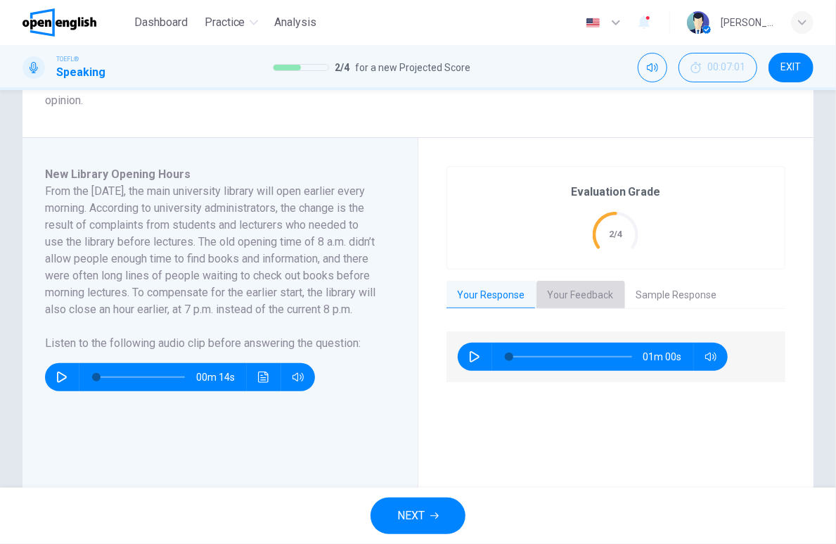
click at [573, 298] on button "Your Feedback" at bounding box center [581, 296] width 89 height 30
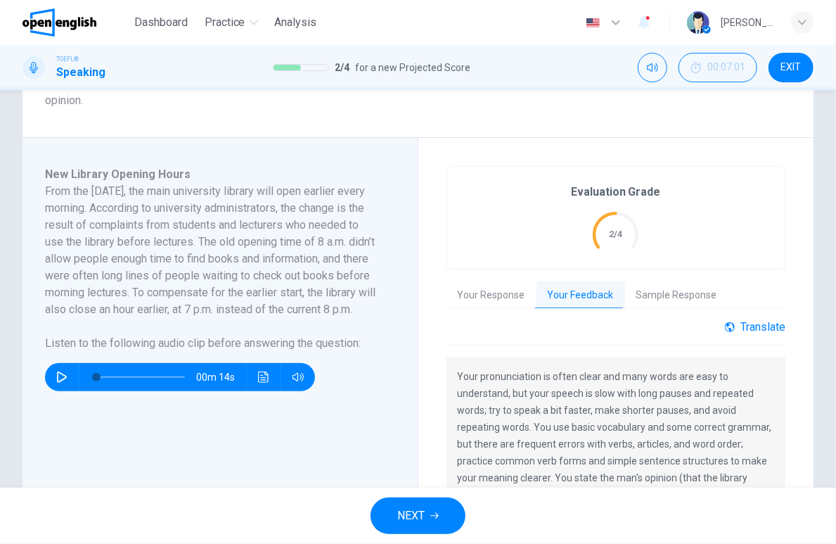
click at [725, 331] on icon at bounding box center [730, 327] width 10 height 10
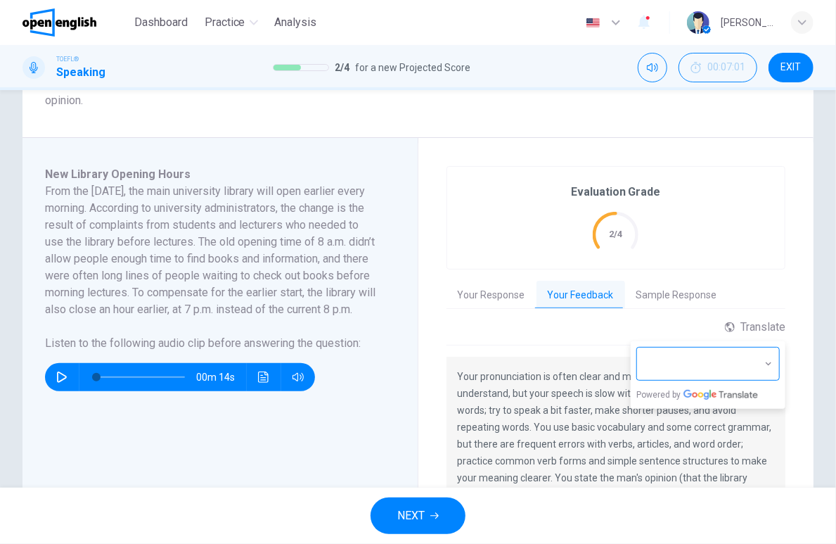
click at [748, 356] on body "This site uses cookies, as explained in our Privacy Policy . If you agree to th…" at bounding box center [418, 272] width 836 height 544
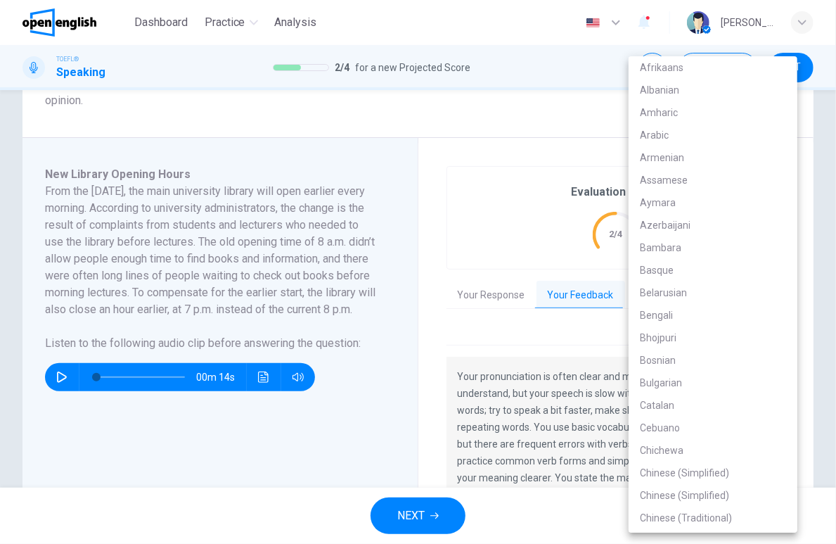
scroll to position [1889, 0]
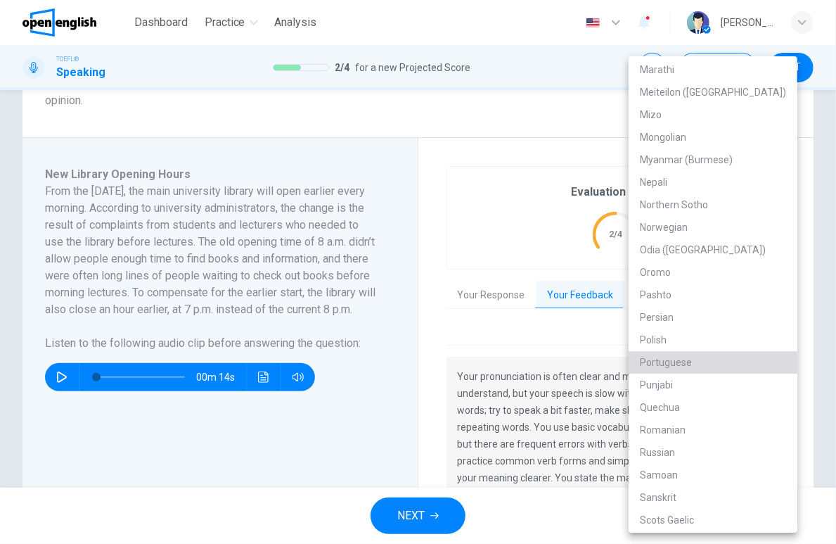
click at [732, 359] on li "Portuguese" at bounding box center [713, 362] width 169 height 23
type input "**"
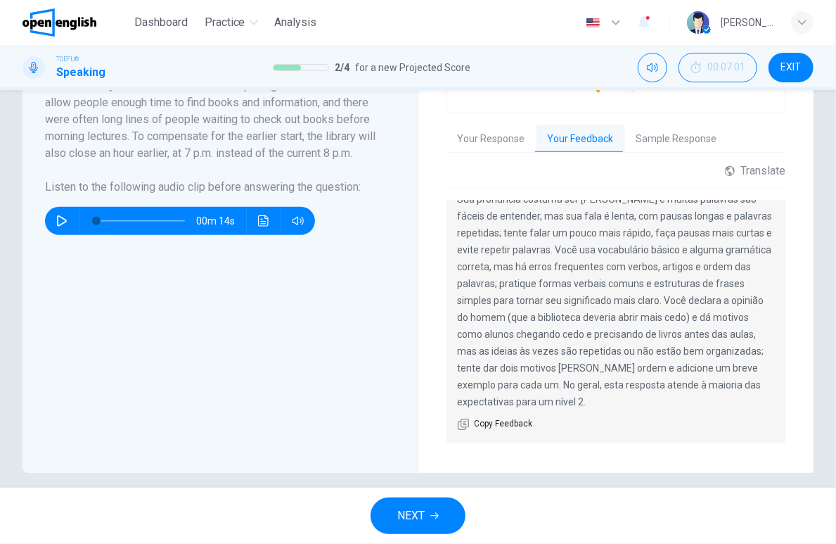
scroll to position [369, 0]
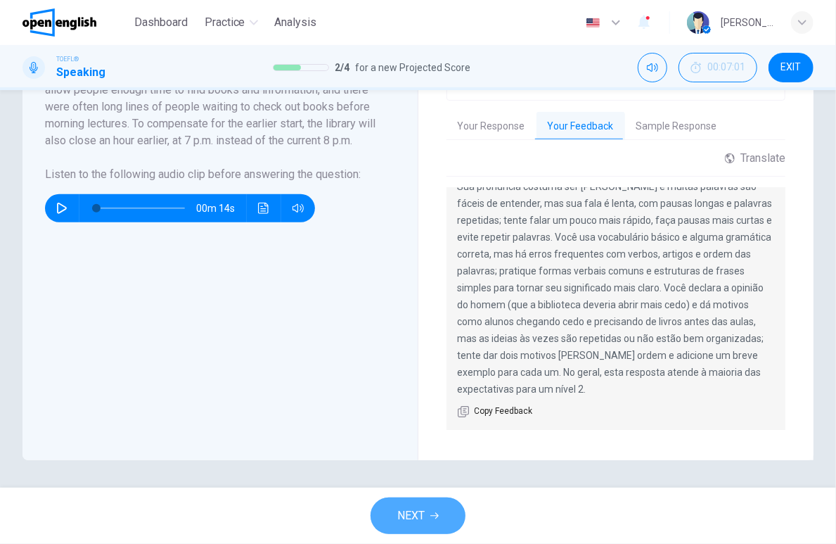
click at [419, 516] on span "NEXT" at bounding box center [410, 516] width 27 height 20
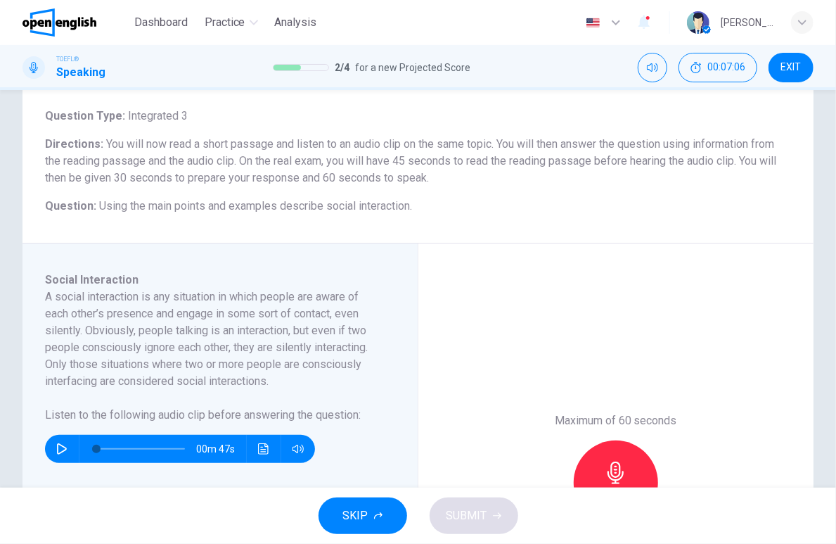
scroll to position [156, 0]
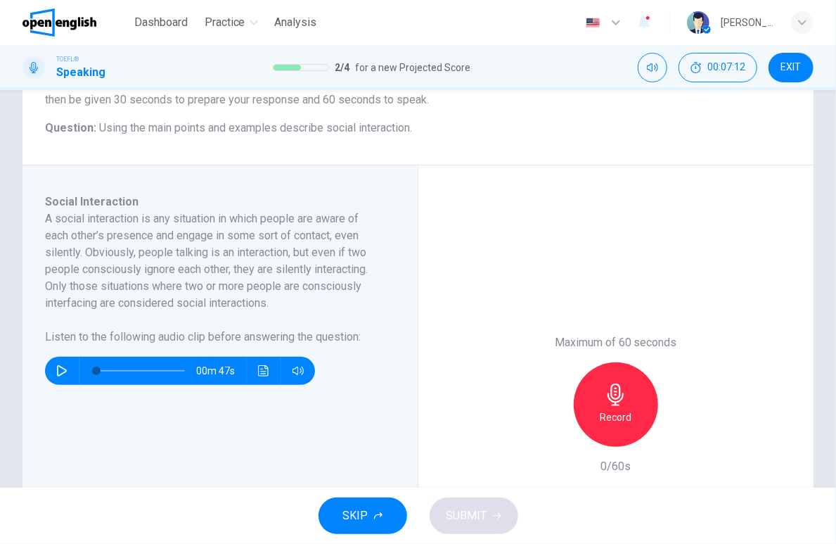
drag, startPoint x: 359, startPoint y: 127, endPoint x: 420, endPoint y: 128, distance: 61.2
click at [420, 128] on h6 "Question : Using the main points and examples describe social interaction." at bounding box center [418, 128] width 746 height 17
click at [62, 370] on icon "button" at bounding box center [61, 370] width 11 height 11
type input "*"
click at [595, 398] on div "Record" at bounding box center [616, 404] width 84 height 84
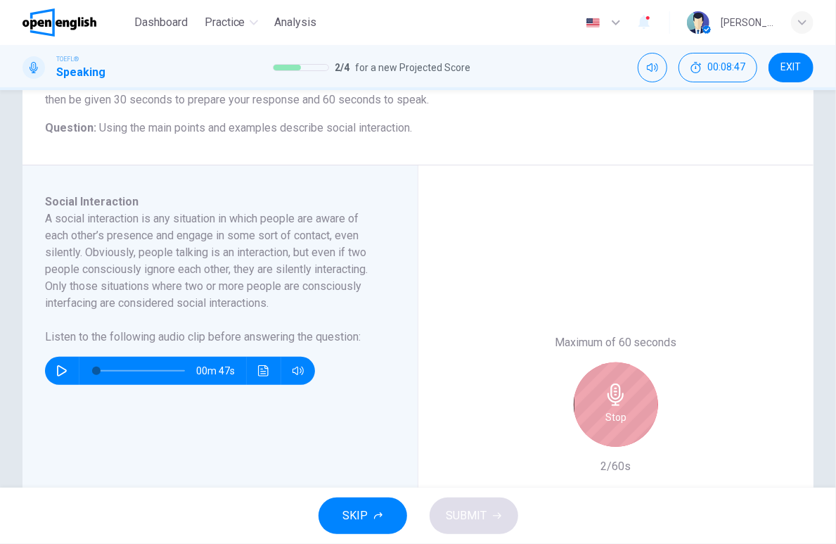
click at [596, 398] on div "Stop" at bounding box center [616, 404] width 84 height 84
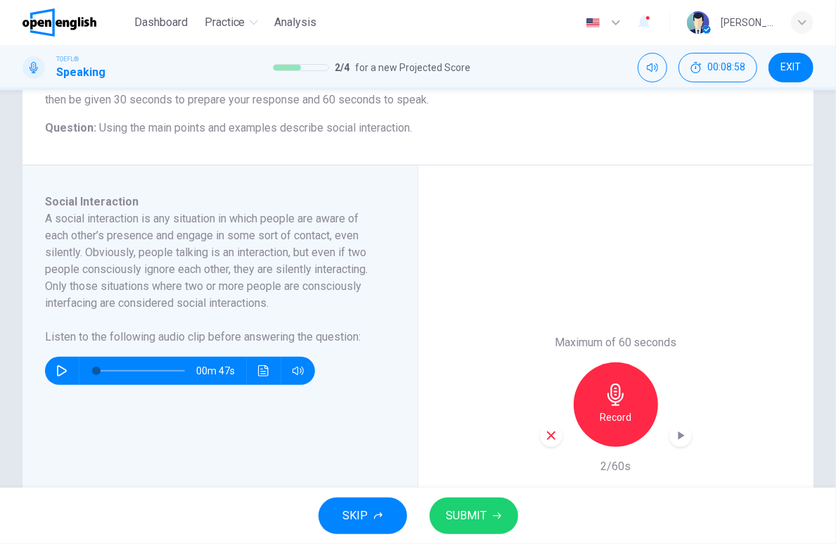
click at [546, 438] on icon "button" at bounding box center [551, 435] width 13 height 13
click at [622, 405] on div "Record" at bounding box center [616, 404] width 84 height 84
click at [471, 515] on span "SUBMIT" at bounding box center [467, 516] width 41 height 20
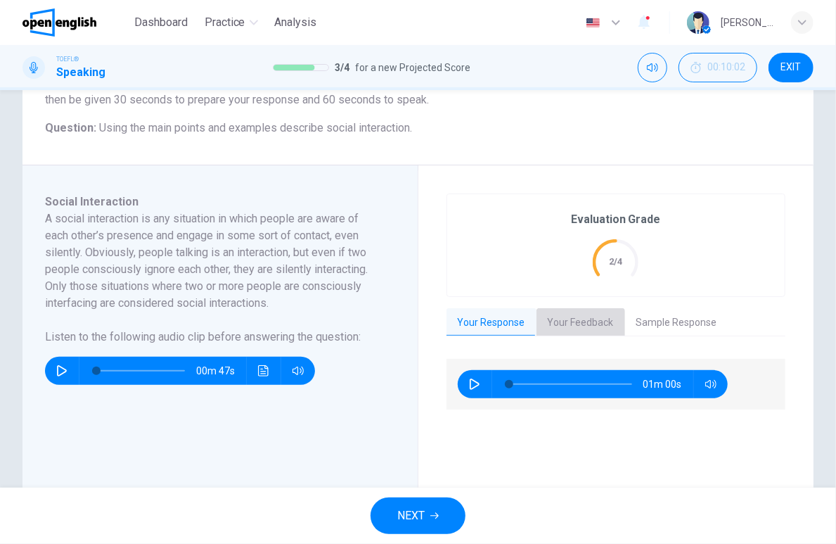
click at [572, 319] on button "Your Feedback" at bounding box center [581, 323] width 89 height 30
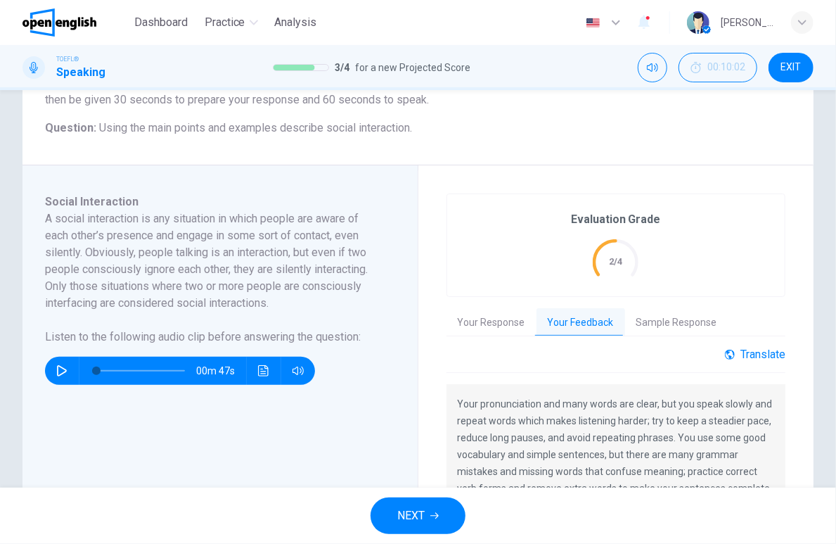
click at [758, 352] on div "Translate" at bounding box center [755, 353] width 60 height 13
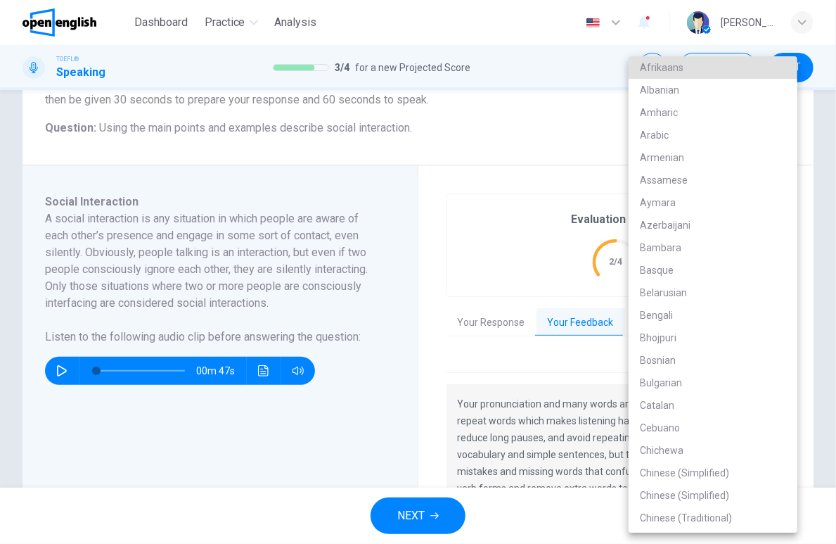
click at [738, 400] on body "This site uses cookies, as explained in our Privacy Policy . If you agree to th…" at bounding box center [418, 272] width 836 height 544
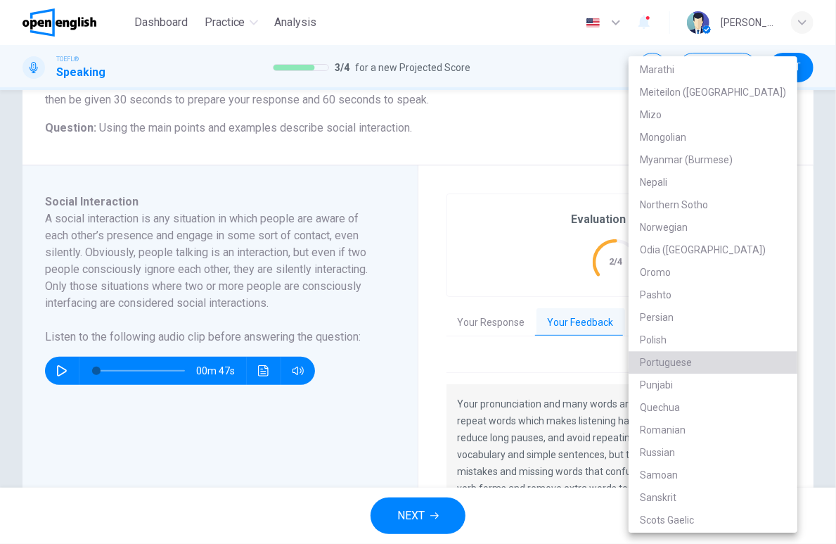
click at [732, 357] on li "Portuguese" at bounding box center [713, 362] width 169 height 23
type input "**"
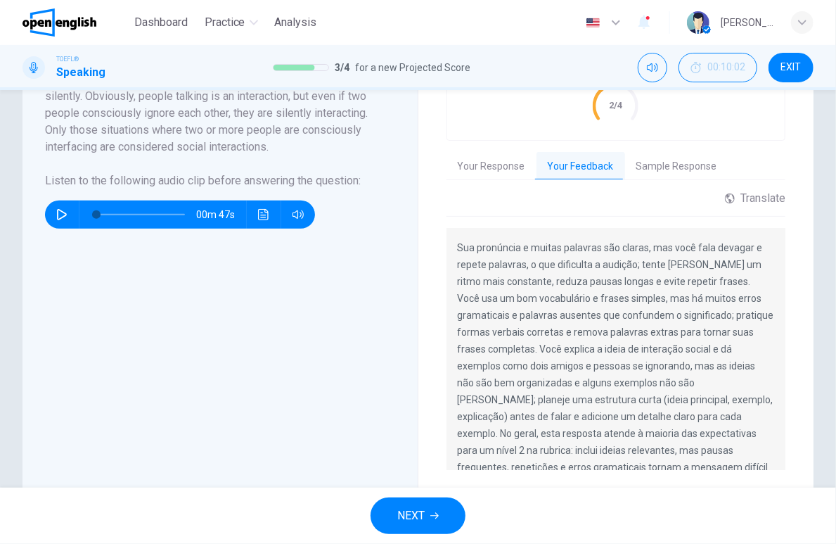
scroll to position [55, 0]
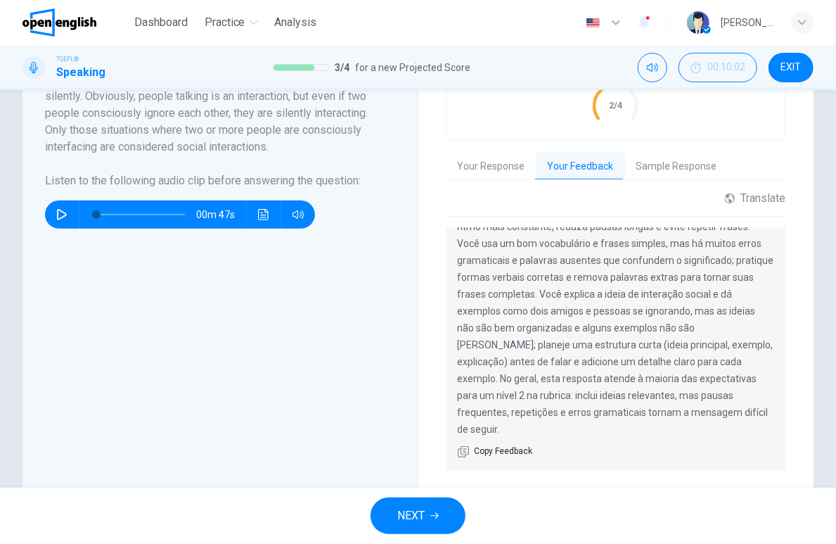
drag, startPoint x: 464, startPoint y: 312, endPoint x: 726, endPoint y: 319, distance: 262.5
click at [726, 319] on p "Sua pronúncia e muitas palavras são claras, mas você fala devagar e repete pala…" at bounding box center [616, 310] width 317 height 253
click at [422, 513] on span "NEXT" at bounding box center [410, 516] width 27 height 20
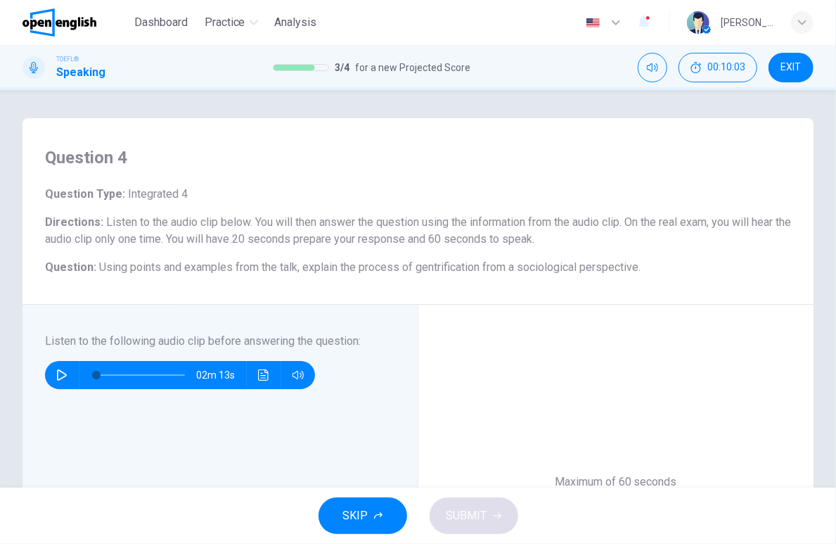
scroll to position [78, 0]
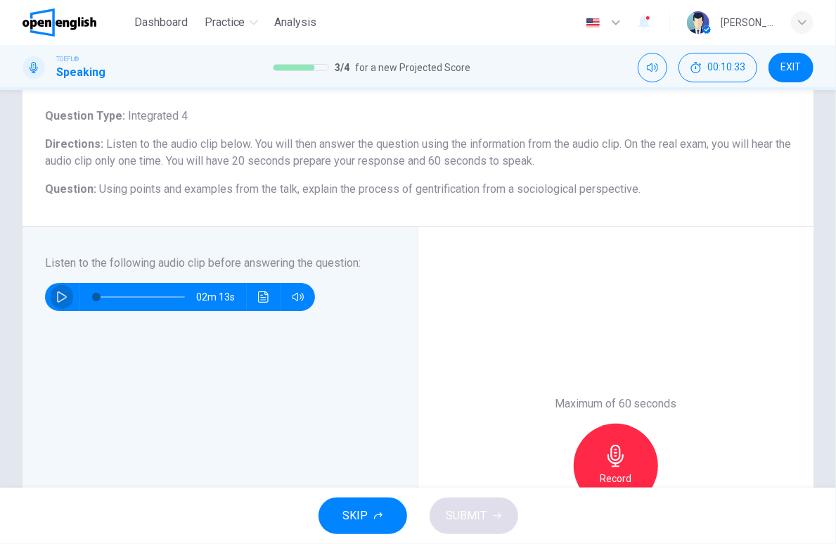
click at [58, 300] on icon "button" at bounding box center [62, 296] width 10 height 11
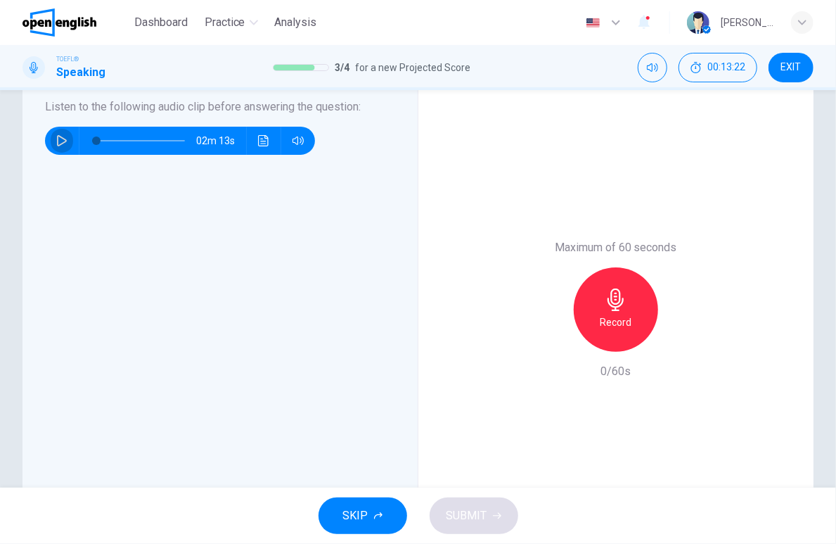
click at [65, 139] on icon "button" at bounding box center [62, 140] width 10 height 11
type input "*"
click at [611, 303] on icon "button" at bounding box center [616, 299] width 16 height 23
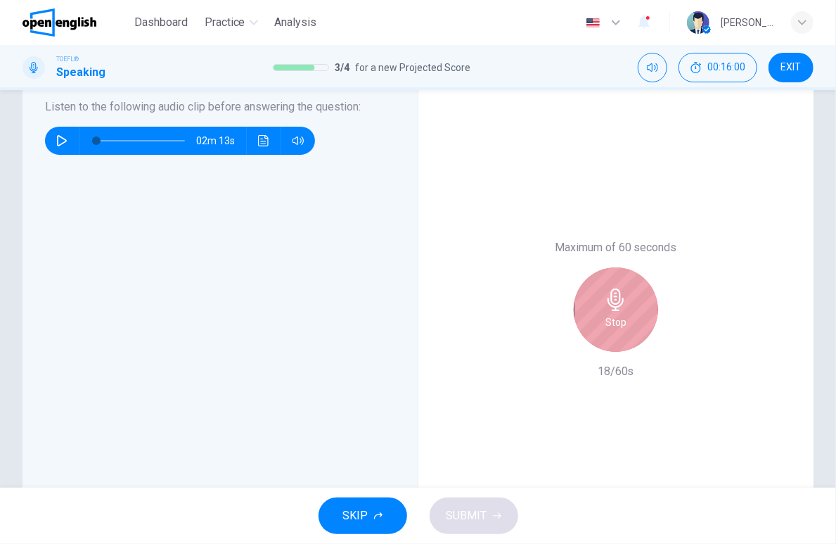
click at [613, 274] on div "Stop" at bounding box center [616, 309] width 84 height 84
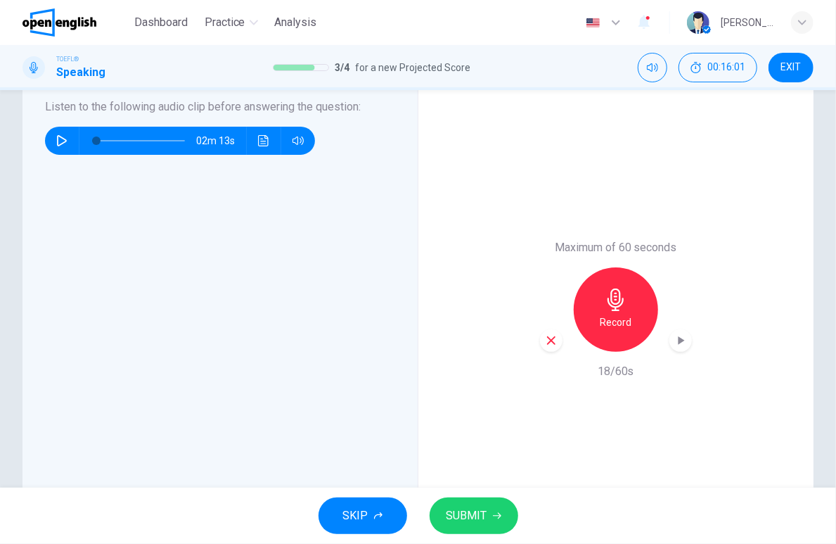
click at [540, 343] on div "button" at bounding box center [551, 340] width 23 height 23
click at [617, 292] on icon "button" at bounding box center [616, 299] width 23 height 23
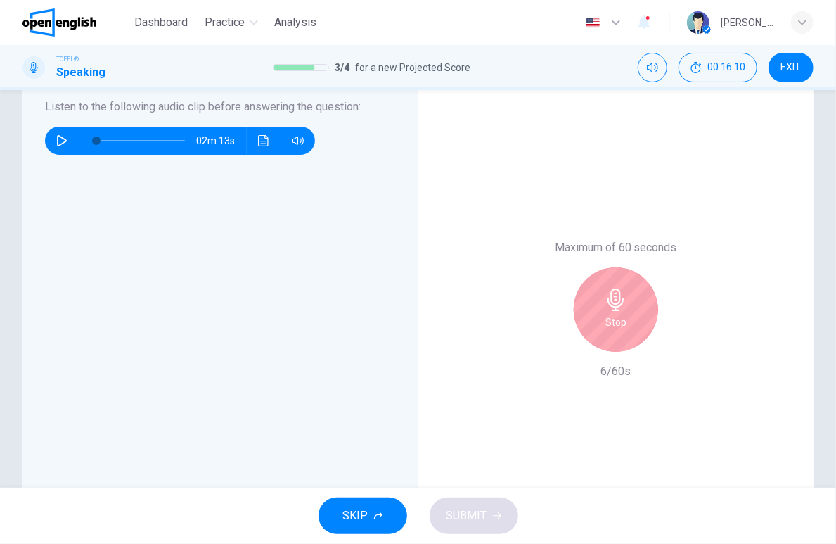
click at [625, 294] on div "Stop" at bounding box center [616, 309] width 84 height 84
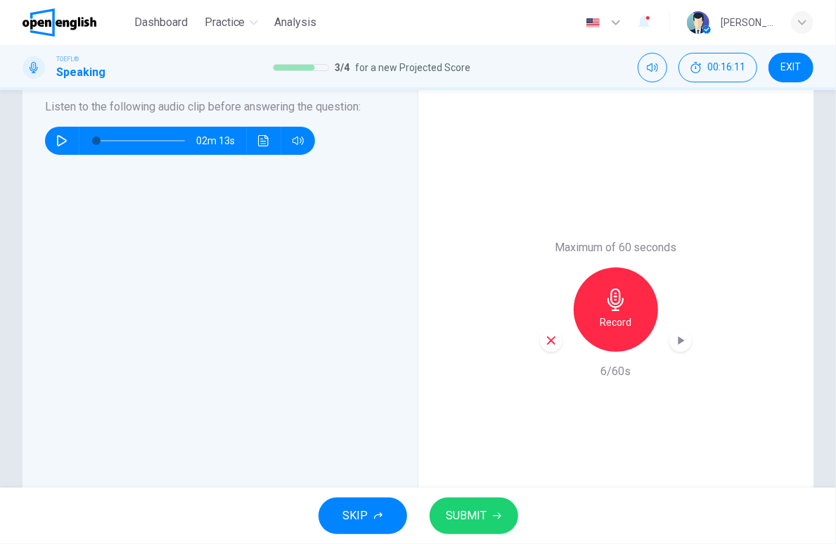
click at [547, 346] on icon "button" at bounding box center [551, 340] width 13 height 13
click at [613, 317] on h6 "Record" at bounding box center [616, 322] width 32 height 17
click at [484, 513] on span "SUBMIT" at bounding box center [467, 516] width 41 height 20
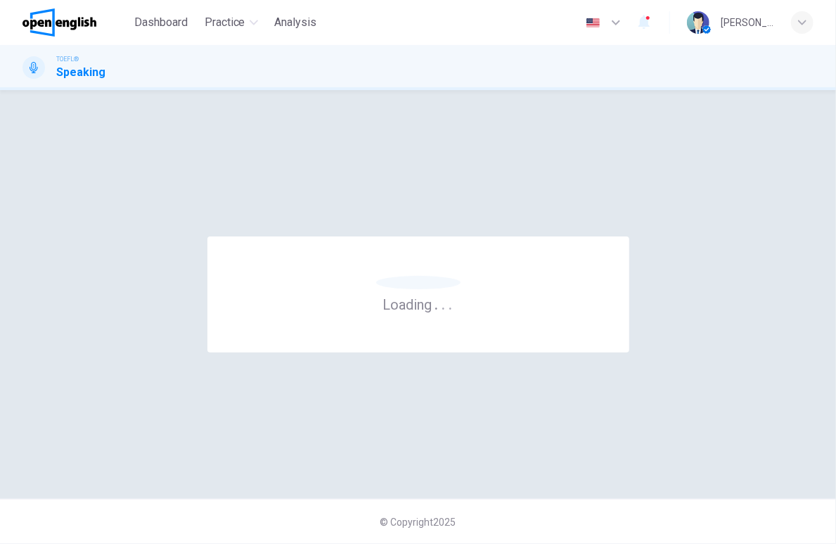
scroll to position [0, 0]
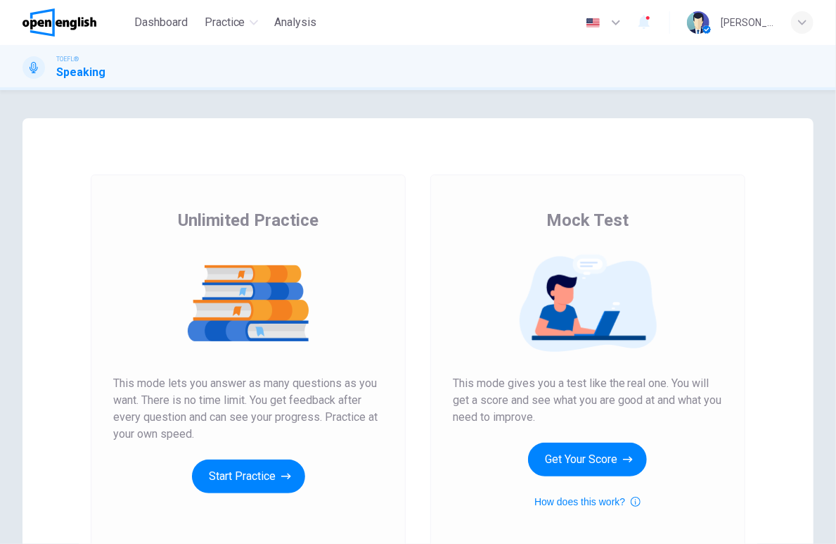
scroll to position [78, 0]
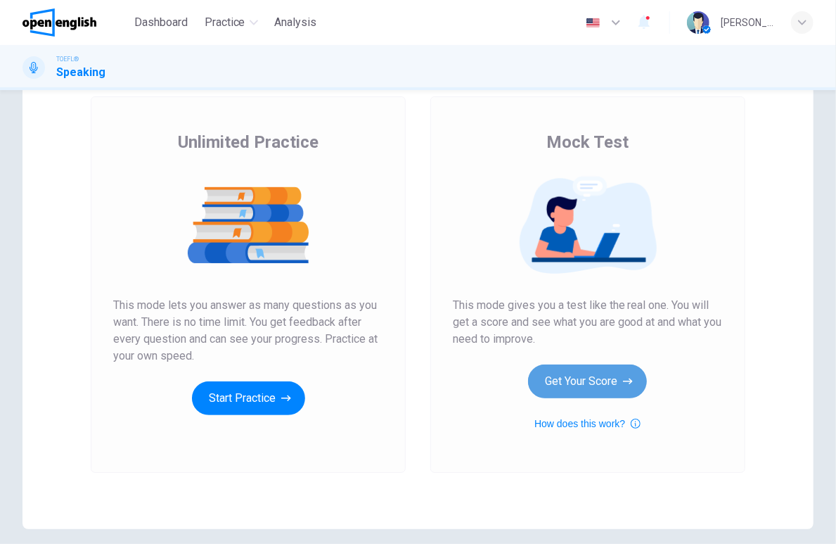
click at [572, 377] on button "Get Your Score" at bounding box center [587, 381] width 119 height 34
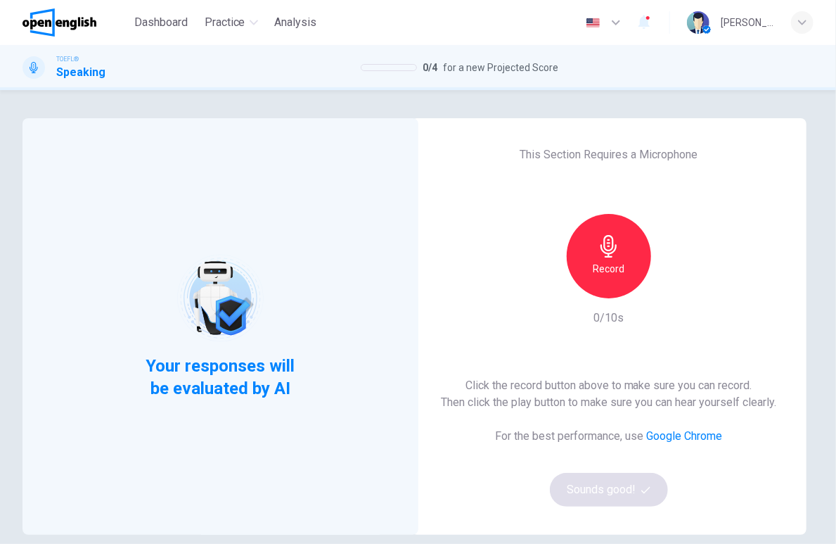
scroll to position [136, 0]
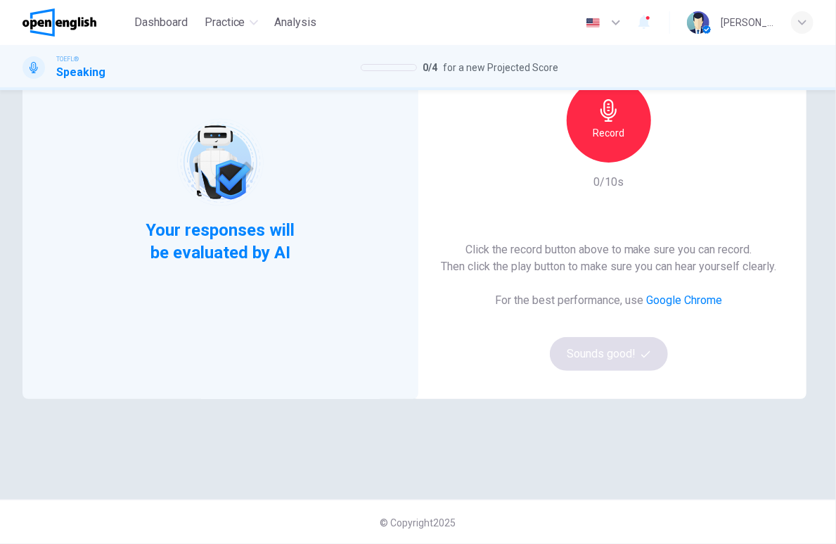
click at [594, 153] on div "Record" at bounding box center [609, 120] width 84 height 84
click at [620, 138] on div "Stop" at bounding box center [609, 120] width 84 height 84
click at [667, 150] on icon "button" at bounding box center [674, 151] width 14 height 14
click at [601, 363] on button "Sounds good!" at bounding box center [609, 354] width 118 height 34
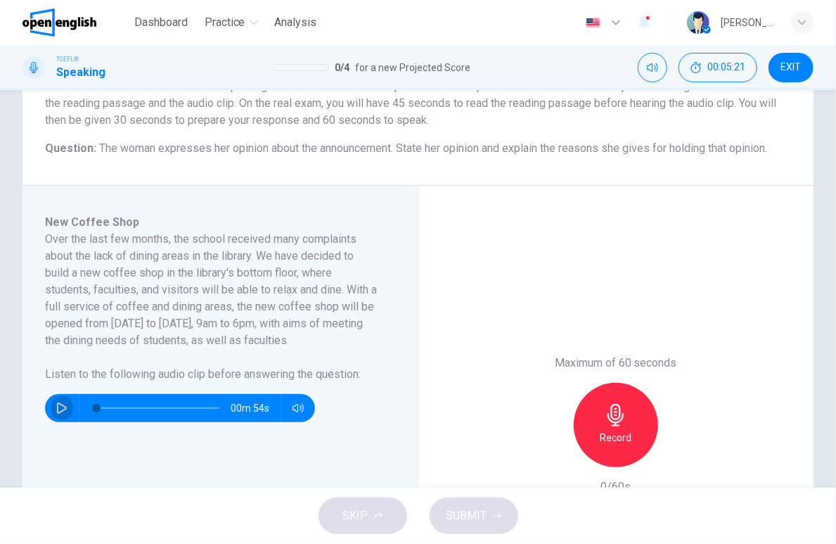
click at [64, 409] on icon "button" at bounding box center [62, 407] width 10 height 11
click at [60, 402] on icon "button" at bounding box center [61, 407] width 11 height 11
click at [62, 409] on icon "button" at bounding box center [61, 407] width 11 height 11
click at [62, 408] on icon "button" at bounding box center [61, 407] width 11 height 11
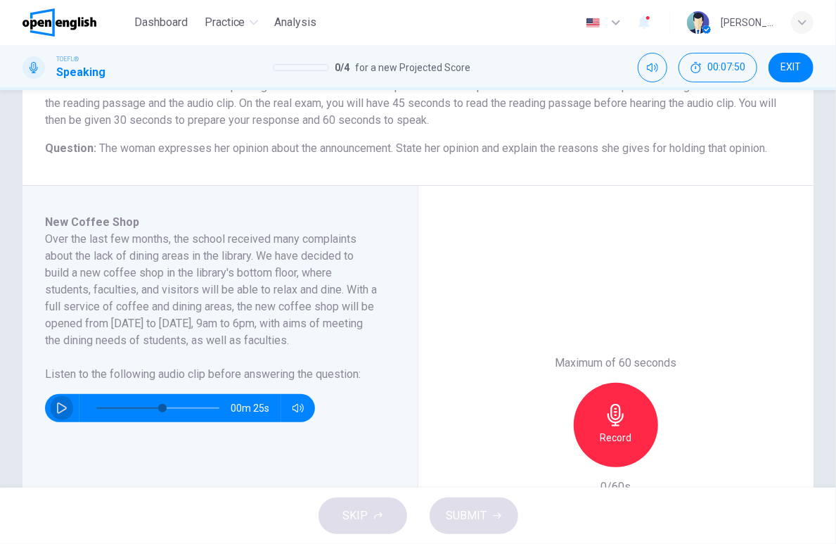
click at [62, 408] on icon "button" at bounding box center [61, 407] width 11 height 11
click at [82, 404] on div at bounding box center [154, 408] width 151 height 28
click at [65, 406] on icon "button" at bounding box center [62, 407] width 10 height 11
click at [64, 406] on icon "button" at bounding box center [61, 407] width 11 height 11
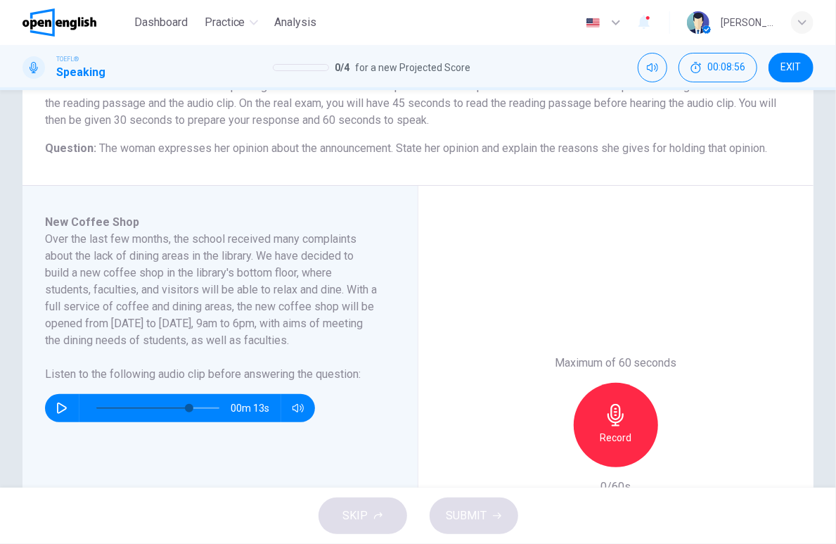
click at [58, 409] on icon "button" at bounding box center [61, 407] width 11 height 11
click at [58, 409] on icon "button" at bounding box center [62, 408] width 8 height 8
click at [58, 409] on icon "button" at bounding box center [61, 407] width 11 height 11
click at [58, 409] on icon "button" at bounding box center [62, 408] width 8 height 8
click at [58, 409] on icon "button" at bounding box center [61, 407] width 11 height 11
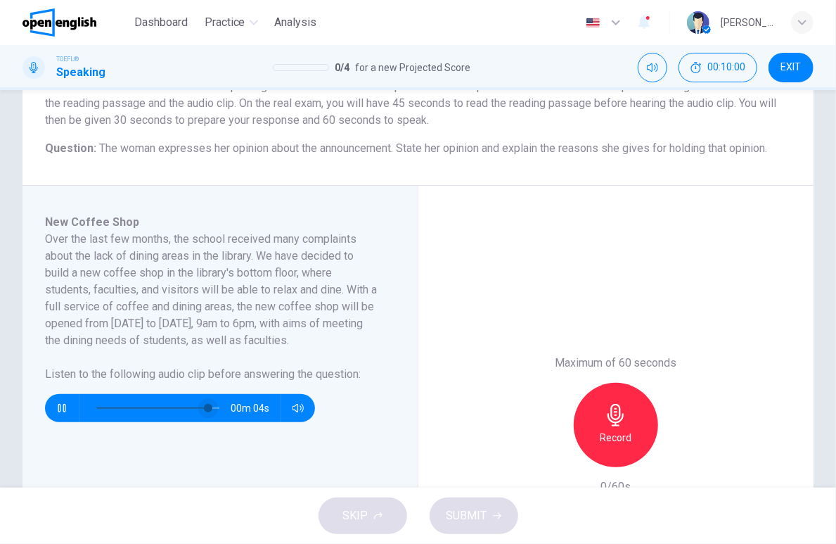
click at [204, 406] on span at bounding box center [208, 408] width 8 height 8
click at [62, 409] on icon "button" at bounding box center [61, 407] width 11 height 11
click at [198, 408] on span at bounding box center [202, 408] width 8 height 8
click at [60, 407] on icon "button" at bounding box center [61, 407] width 11 height 11
click at [59, 407] on icon "button" at bounding box center [61, 407] width 11 height 11
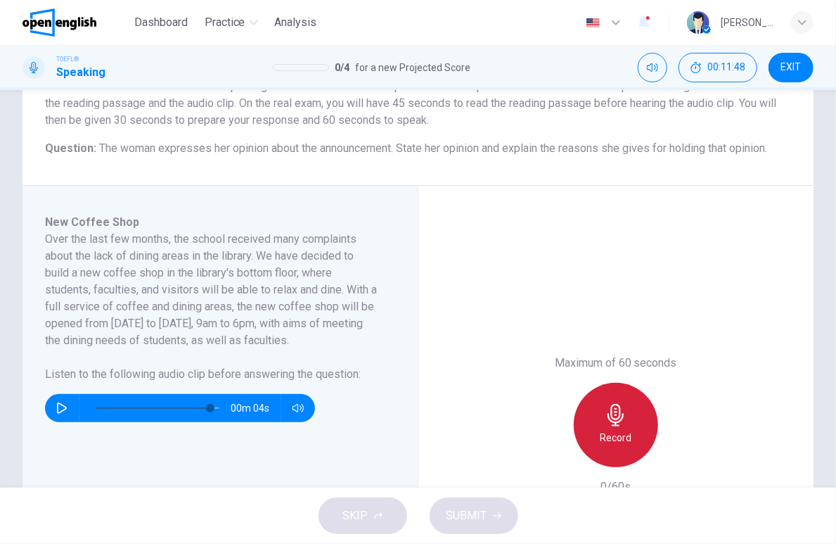
click at [625, 415] on div "Record" at bounding box center [616, 425] width 84 height 84
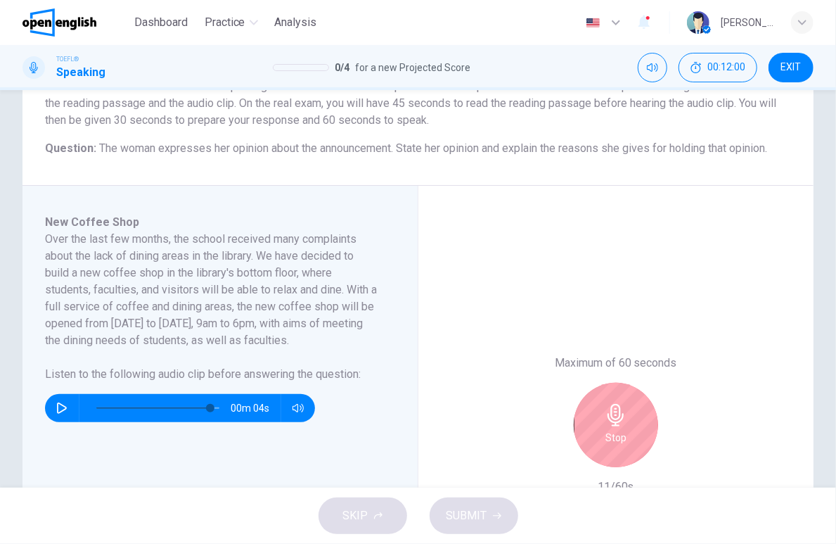
scroll to position [214, 0]
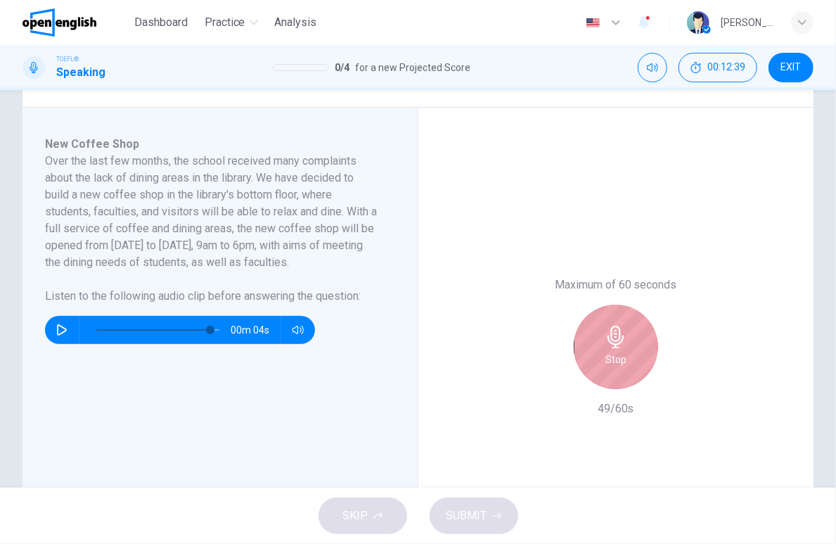
click at [615, 354] on h6 "Stop" at bounding box center [616, 359] width 21 height 17
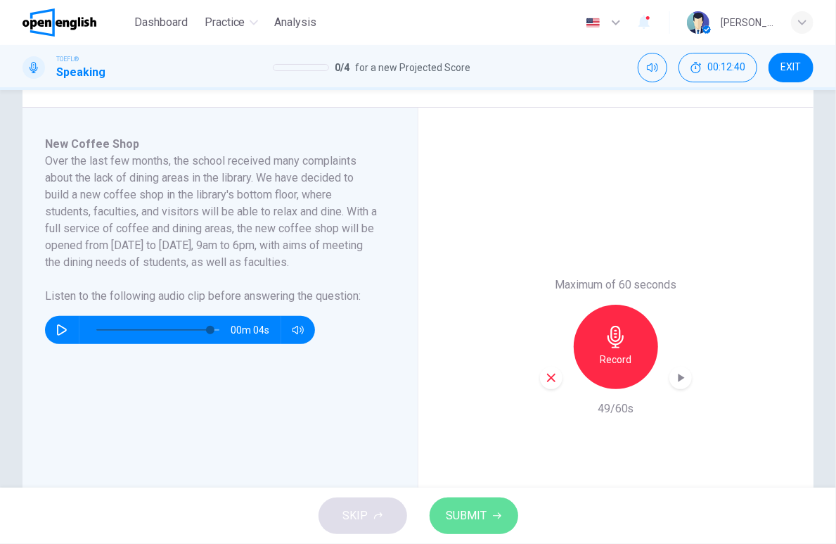
click at [484, 505] on button "SUBMIT" at bounding box center [474, 515] width 89 height 37
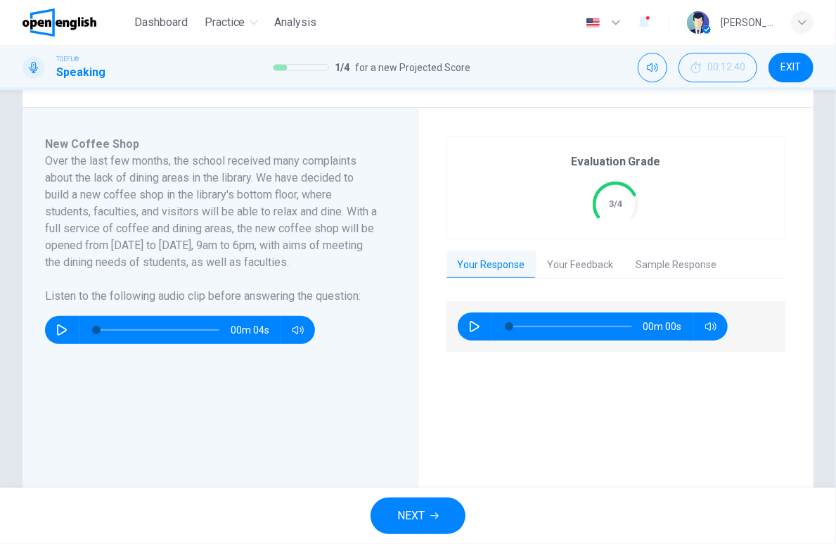
type input "*"
click at [446, 519] on button "NEXT" at bounding box center [418, 515] width 95 height 37
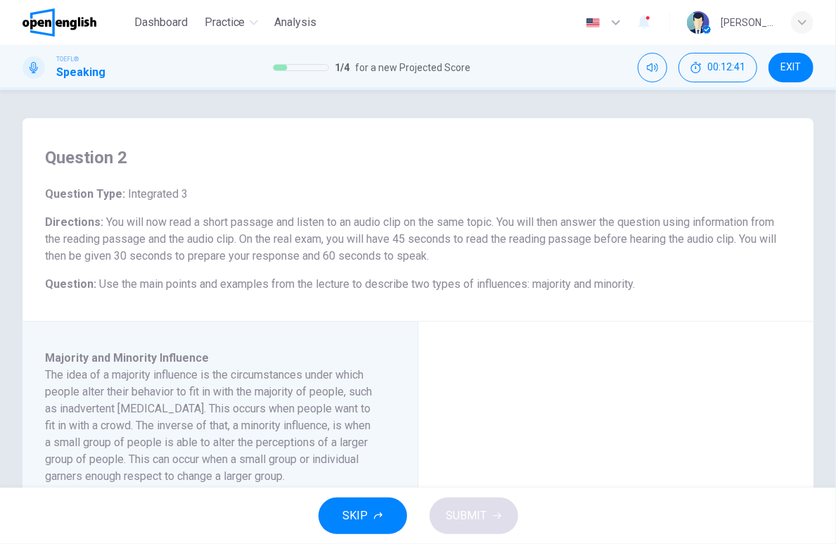
scroll to position [156, 0]
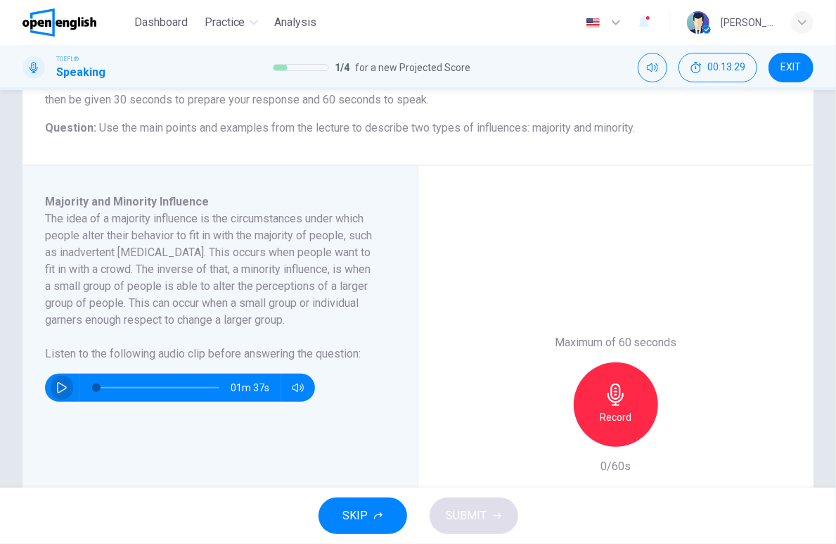
click at [54, 384] on button "button" at bounding box center [62, 387] width 23 height 28
type input "*"
click at [608, 392] on icon "button" at bounding box center [616, 394] width 16 height 23
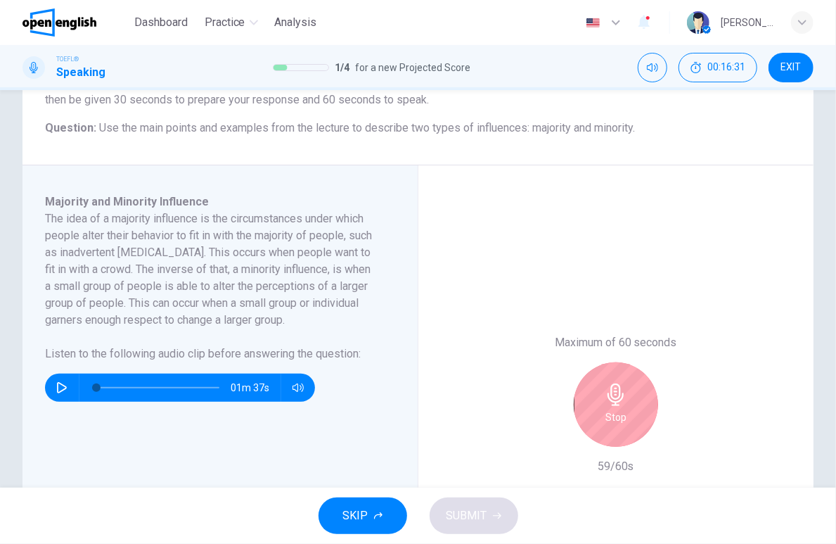
scroll to position [312, 0]
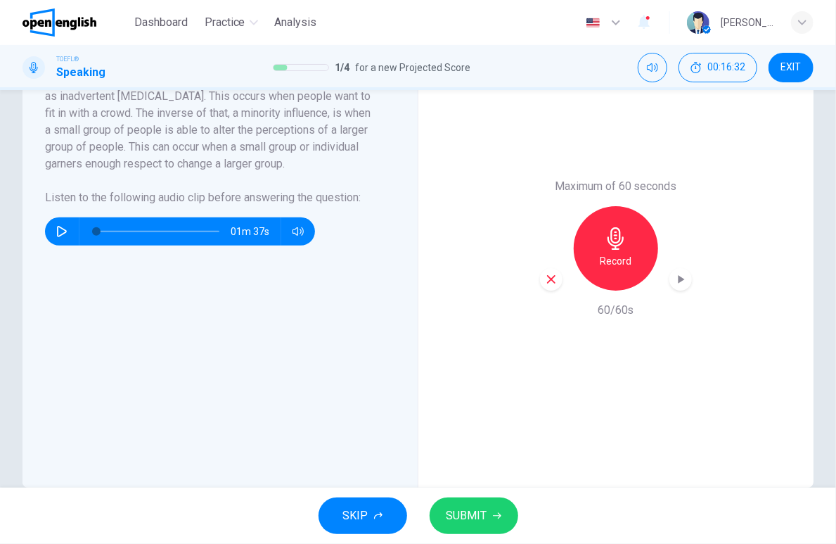
click at [478, 522] on span "SUBMIT" at bounding box center [467, 516] width 41 height 20
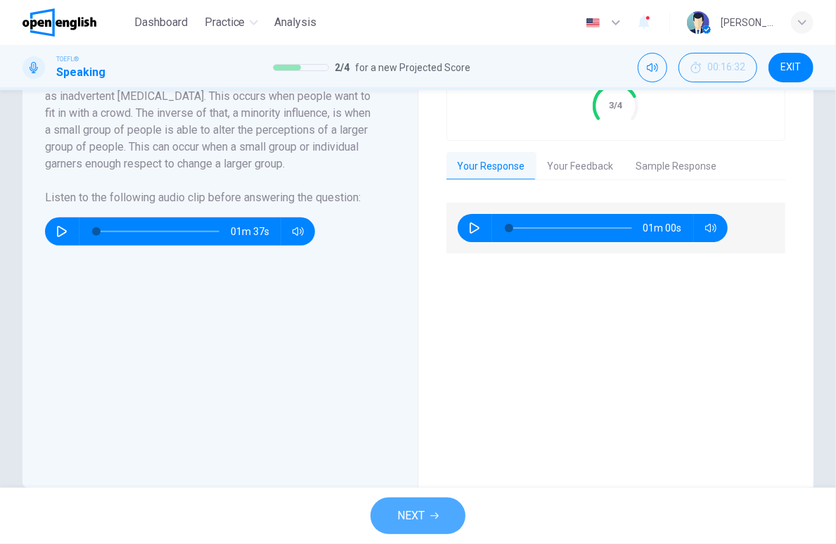
click at [424, 523] on span "NEXT" at bounding box center [410, 516] width 27 height 20
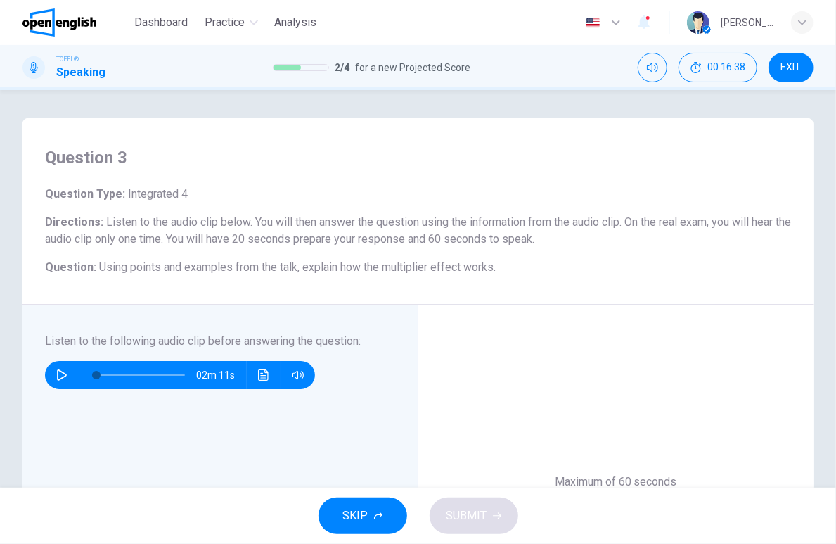
scroll to position [78, 0]
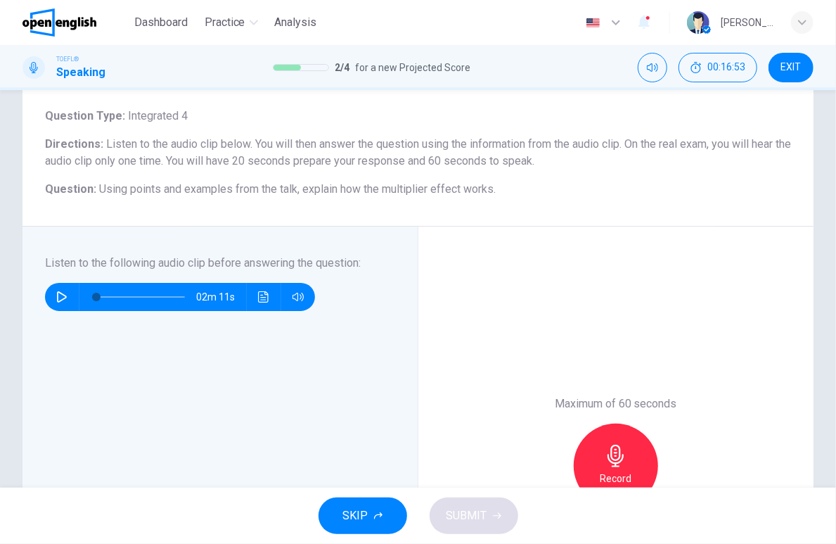
click at [59, 298] on icon "button" at bounding box center [61, 296] width 11 height 11
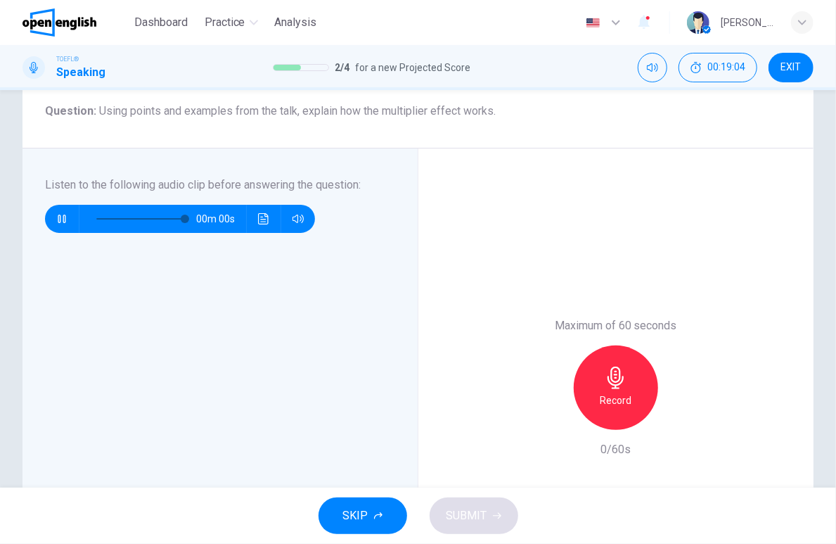
type input "*"
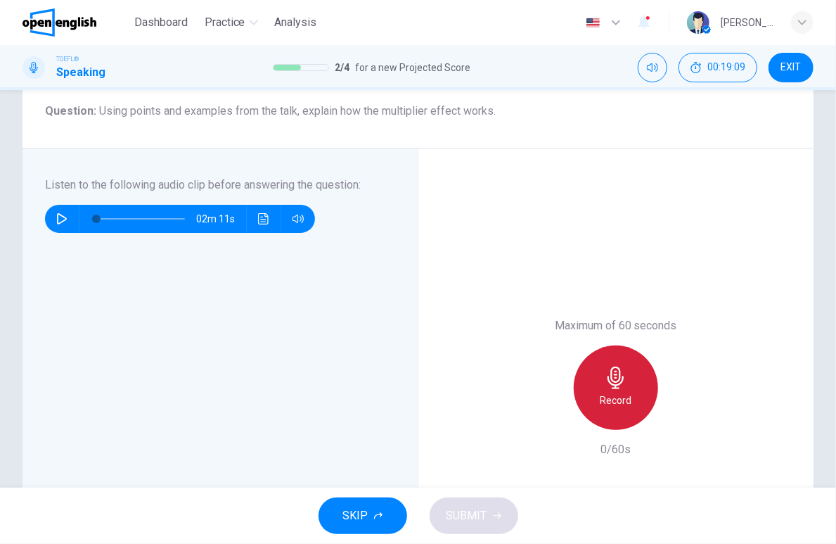
click at [608, 376] on icon "button" at bounding box center [616, 377] width 23 height 23
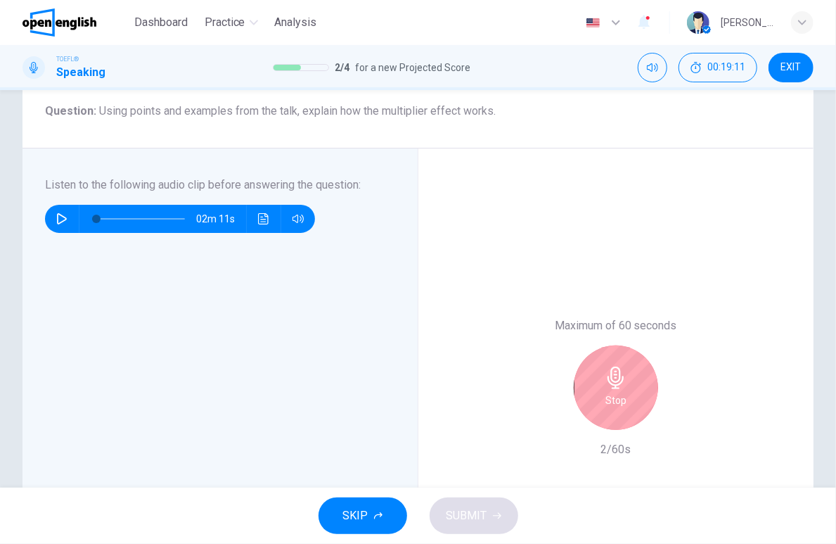
click at [608, 376] on icon "button" at bounding box center [616, 377] width 23 height 23
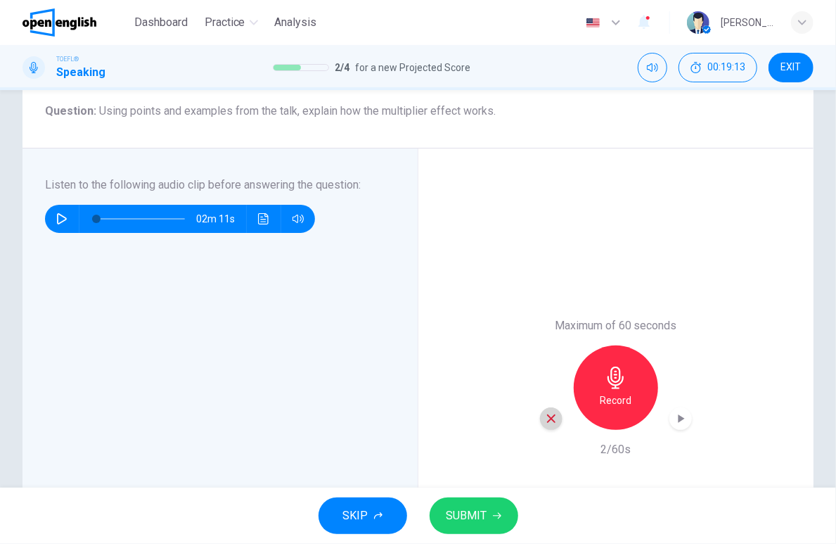
click at [554, 419] on div "button" at bounding box center [551, 418] width 23 height 23
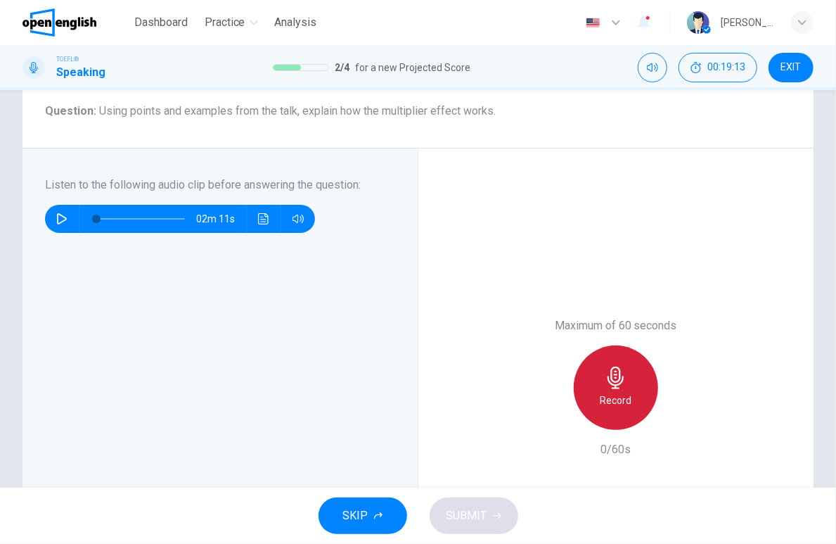
click at [626, 369] on div "Record" at bounding box center [616, 387] width 84 height 84
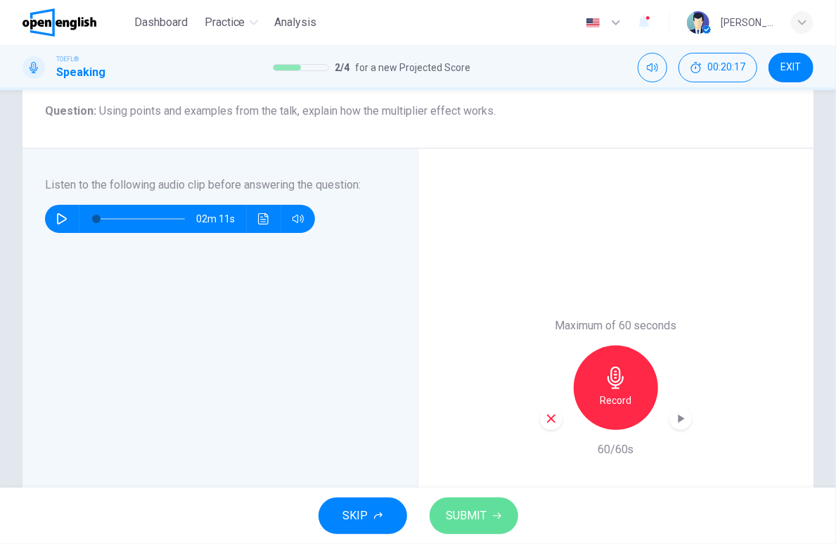
click at [480, 514] on span "SUBMIT" at bounding box center [467, 516] width 41 height 20
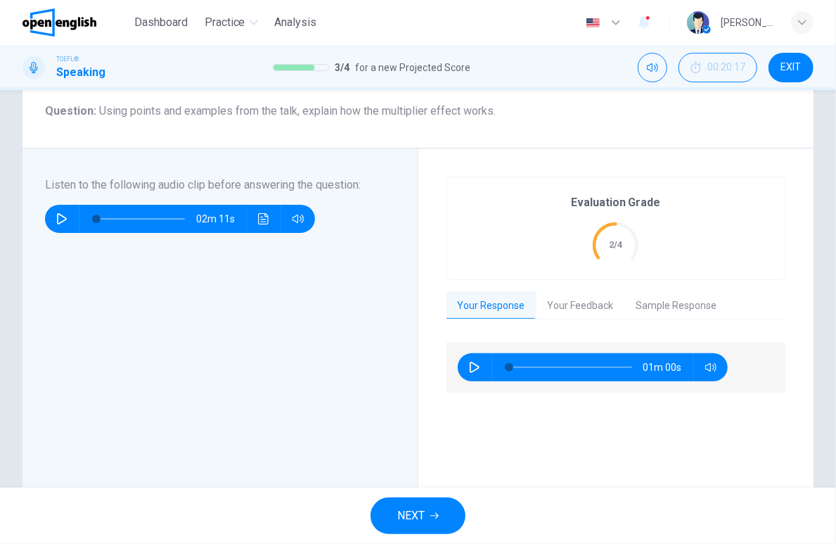
click at [430, 508] on button "NEXT" at bounding box center [418, 515] width 95 height 37
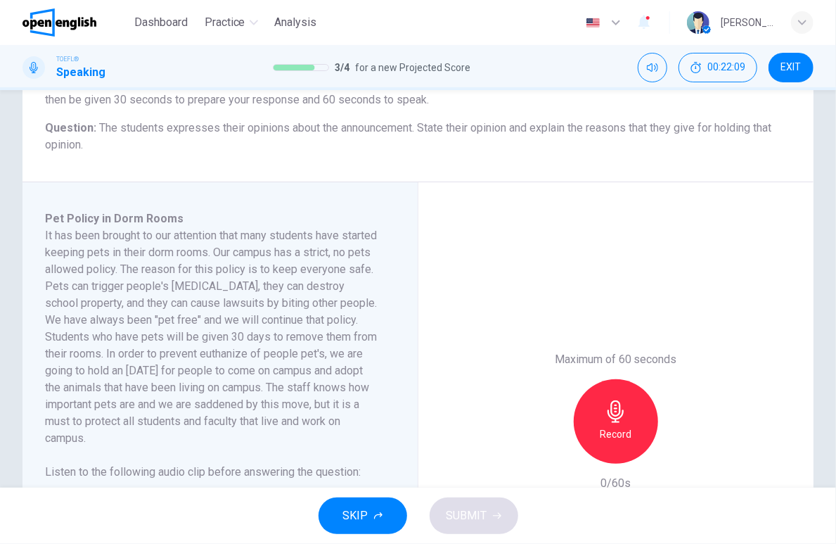
scroll to position [234, 0]
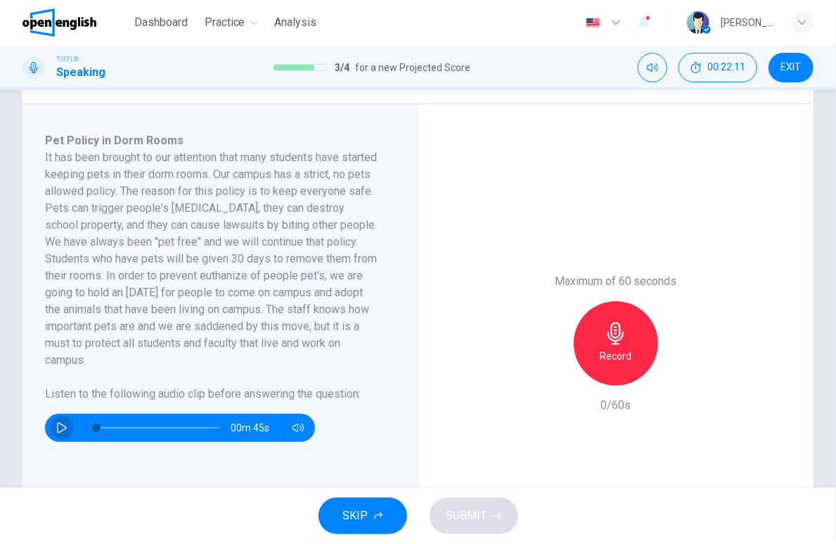
click at [63, 426] on icon "button" at bounding box center [62, 427] width 10 height 11
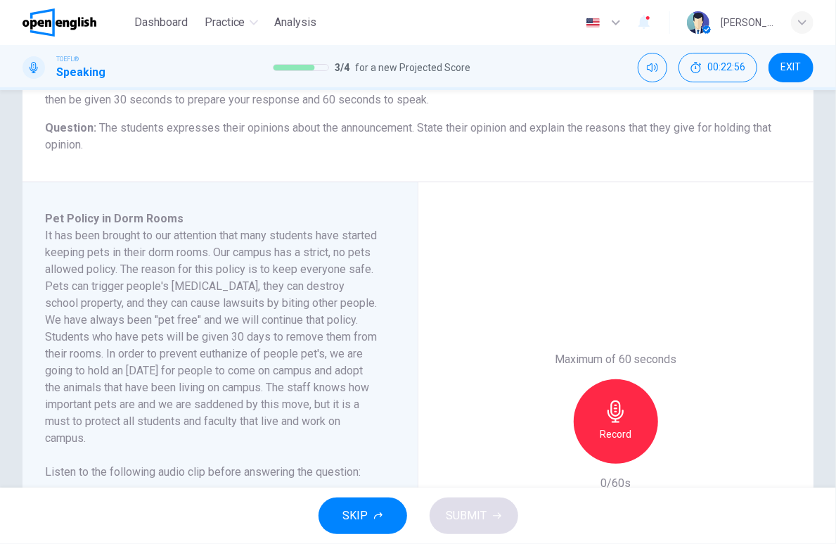
type input "*"
click at [608, 416] on icon "button" at bounding box center [616, 411] width 23 height 23
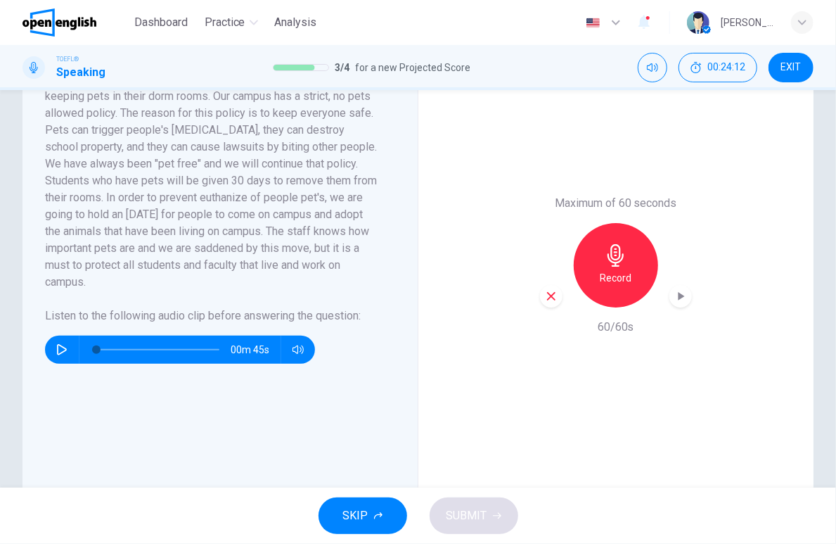
scroll to position [357, 0]
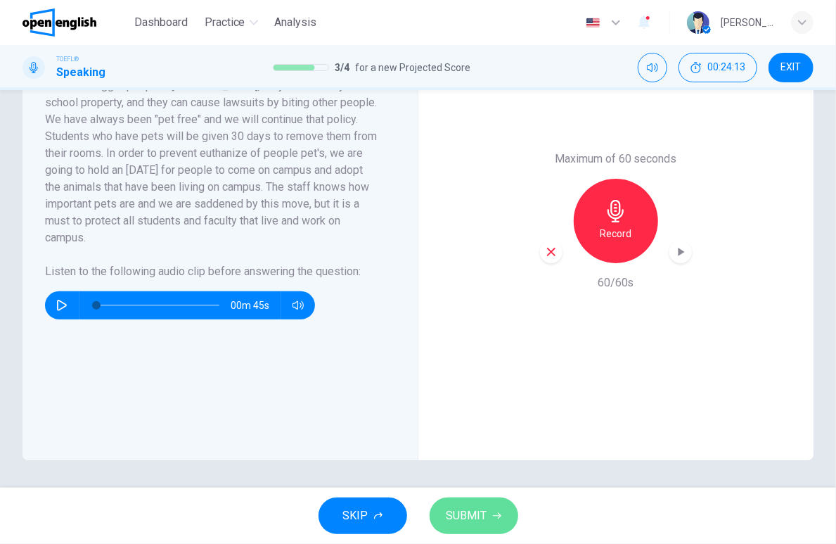
click at [487, 516] on button "SUBMIT" at bounding box center [474, 515] width 89 height 37
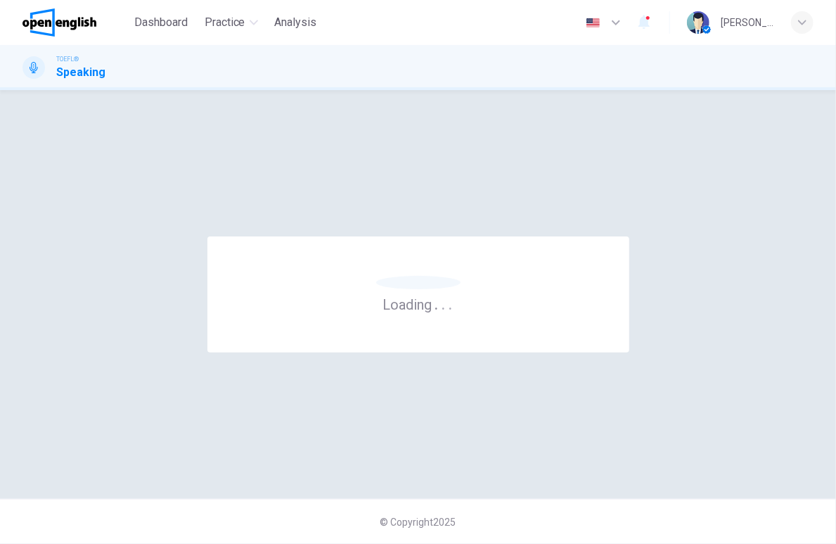
scroll to position [0, 0]
